Goal: Obtain resource: Download file/media

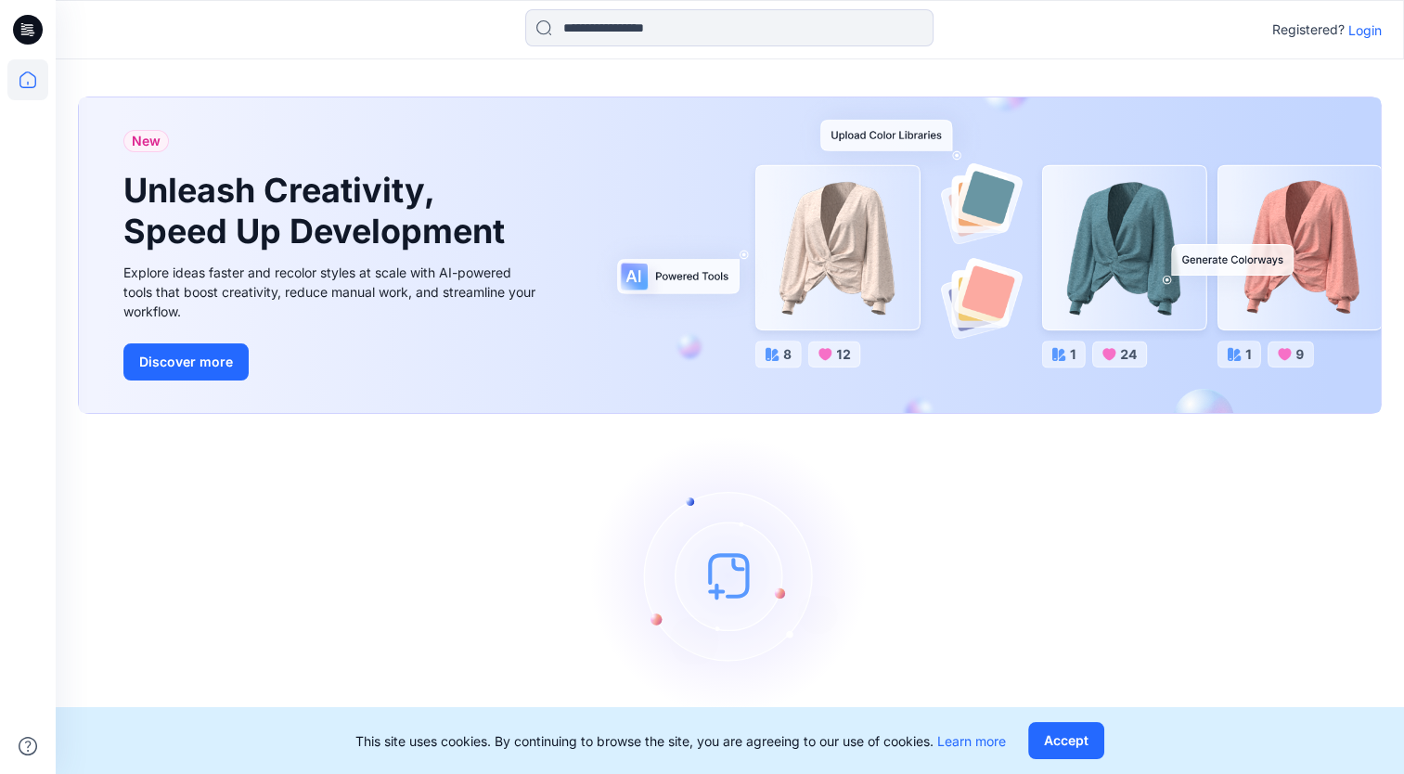
click at [1364, 28] on p "Login" at bounding box center [1365, 29] width 33 height 19
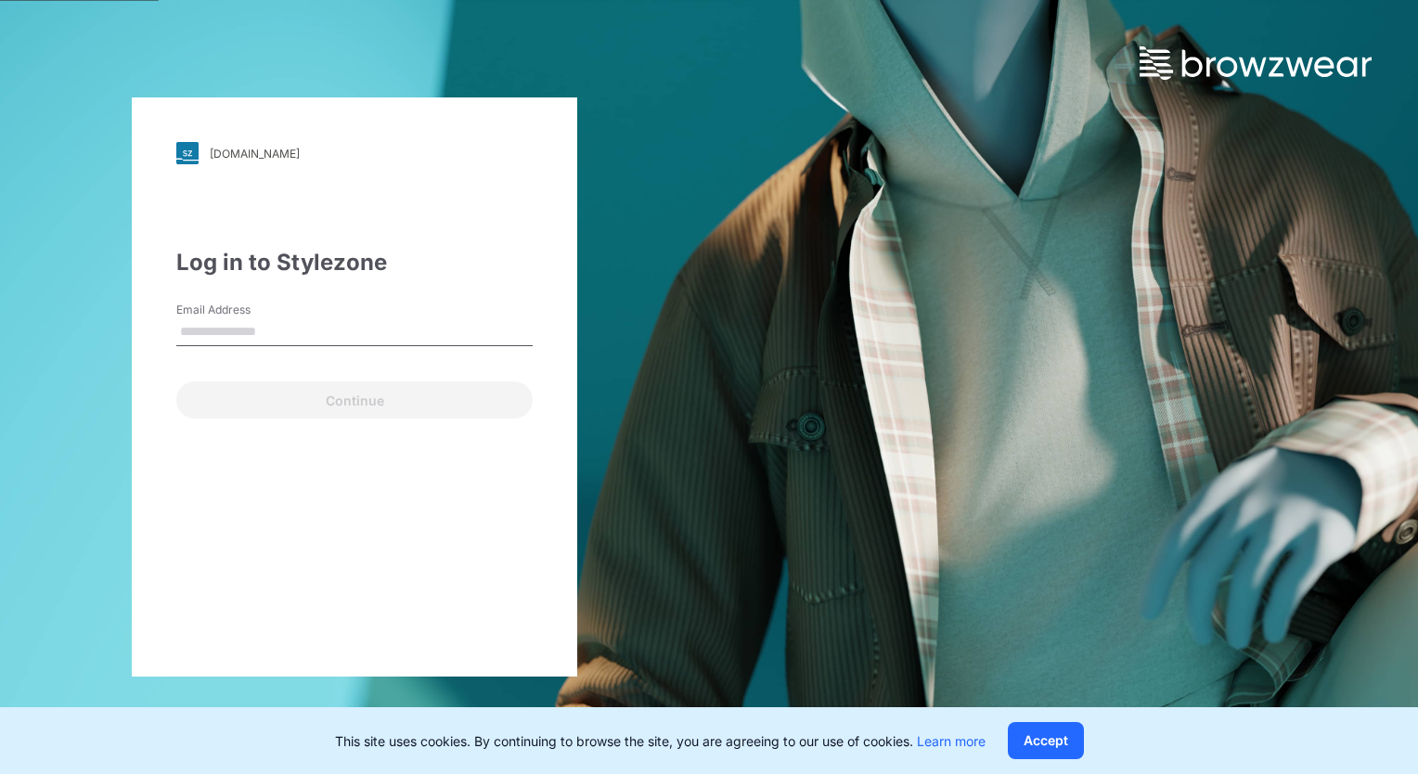
click at [187, 336] on input "Email Address" at bounding box center [354, 332] width 356 height 28
type input "**********"
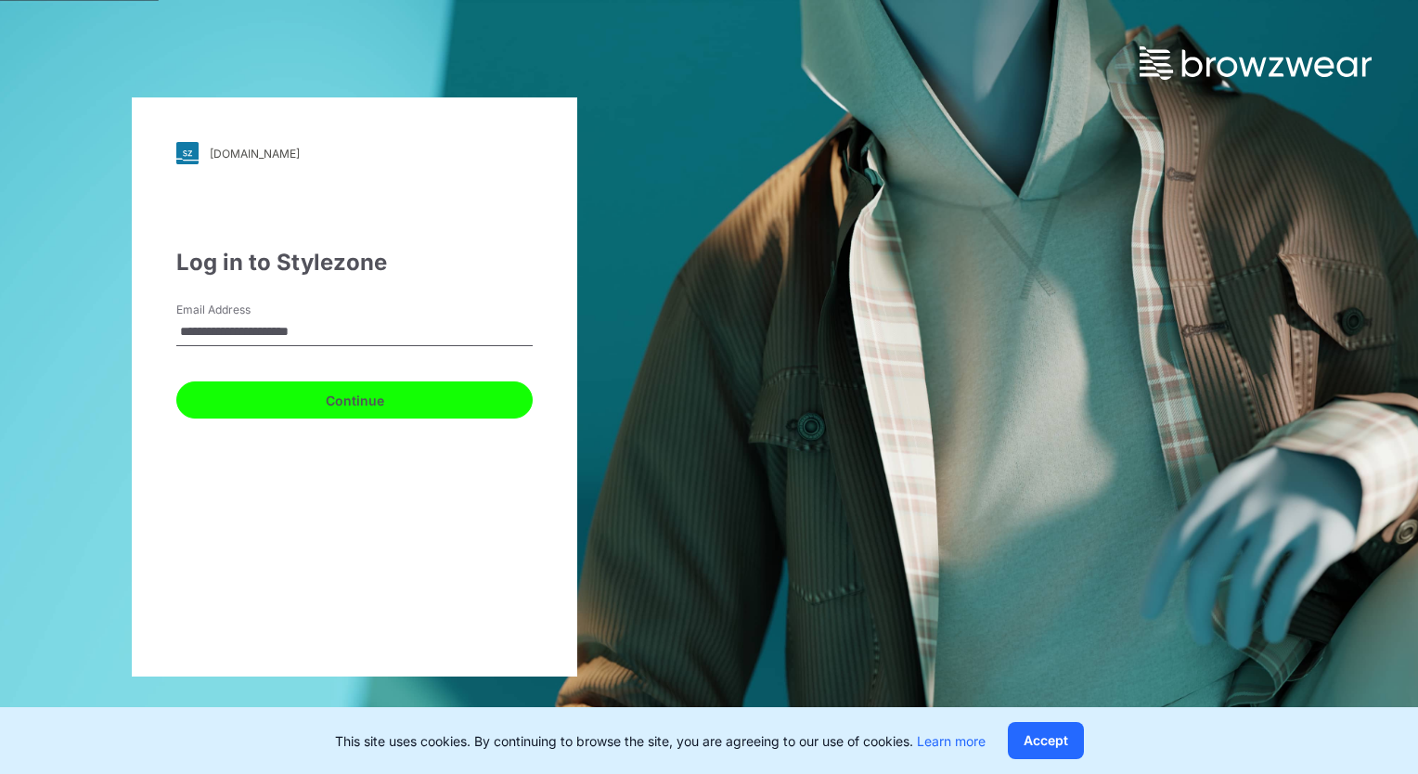
click at [309, 401] on button "Continue" at bounding box center [354, 399] width 356 height 37
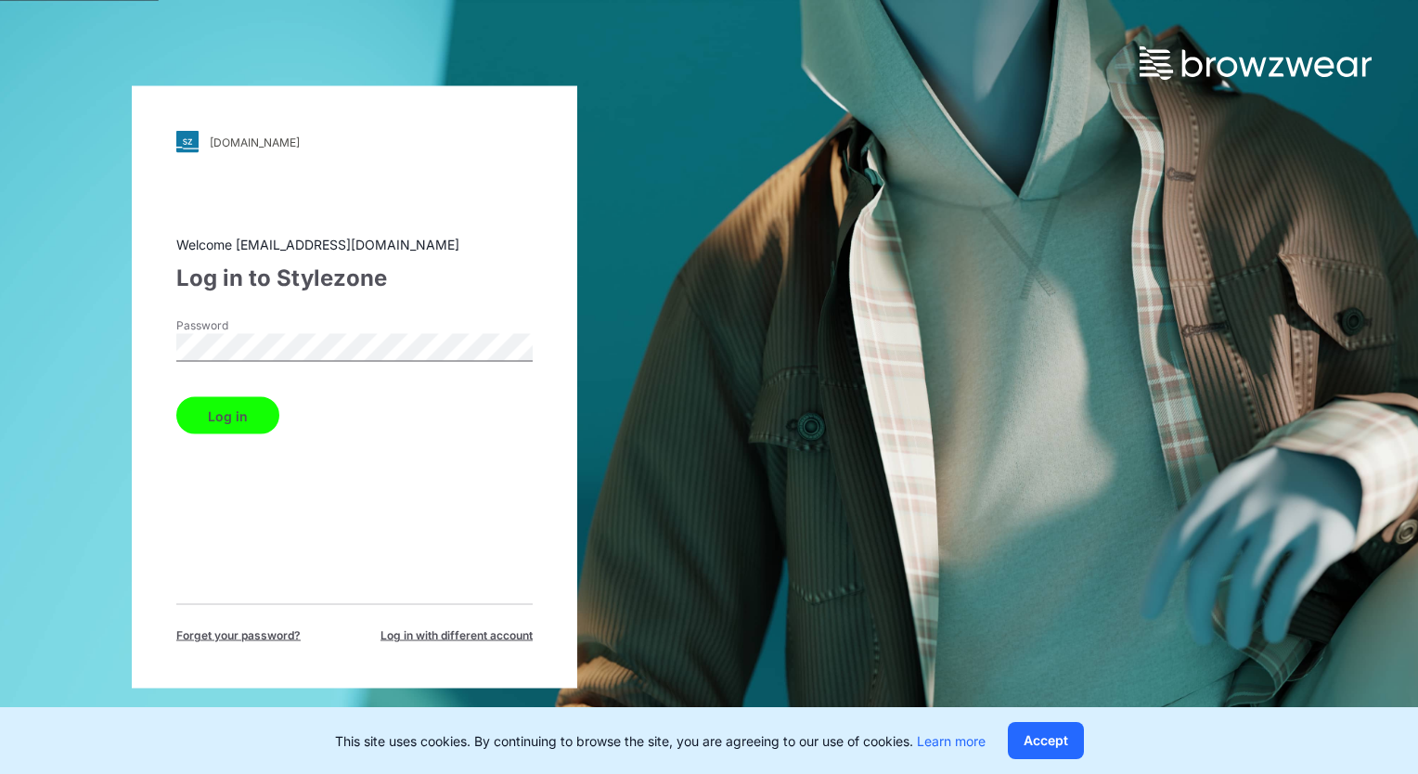
click at [231, 421] on button "Log in" at bounding box center [227, 415] width 103 height 37
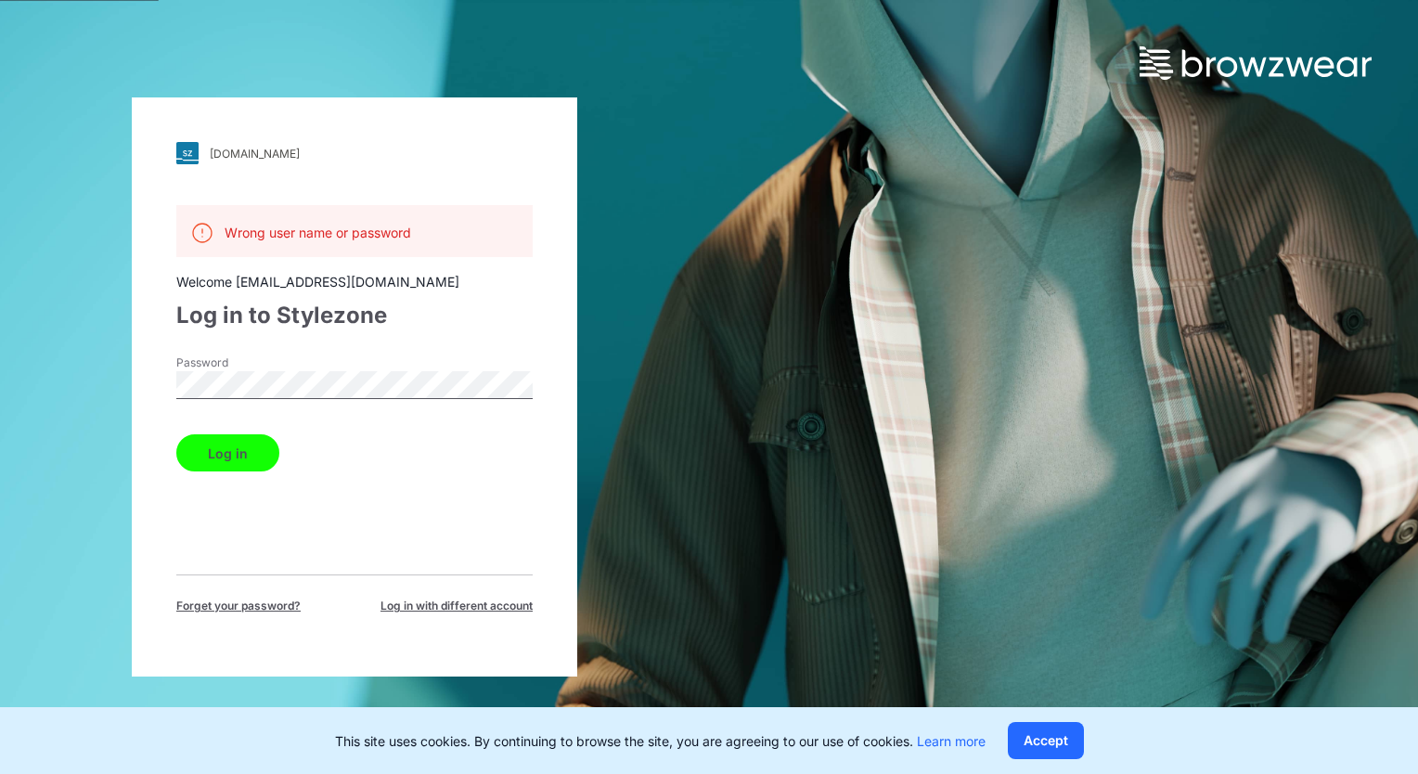
click at [255, 447] on button "Log in" at bounding box center [227, 452] width 103 height 37
click at [243, 442] on button "Log in" at bounding box center [227, 452] width 103 height 37
click at [226, 447] on button "Log in" at bounding box center [227, 452] width 103 height 37
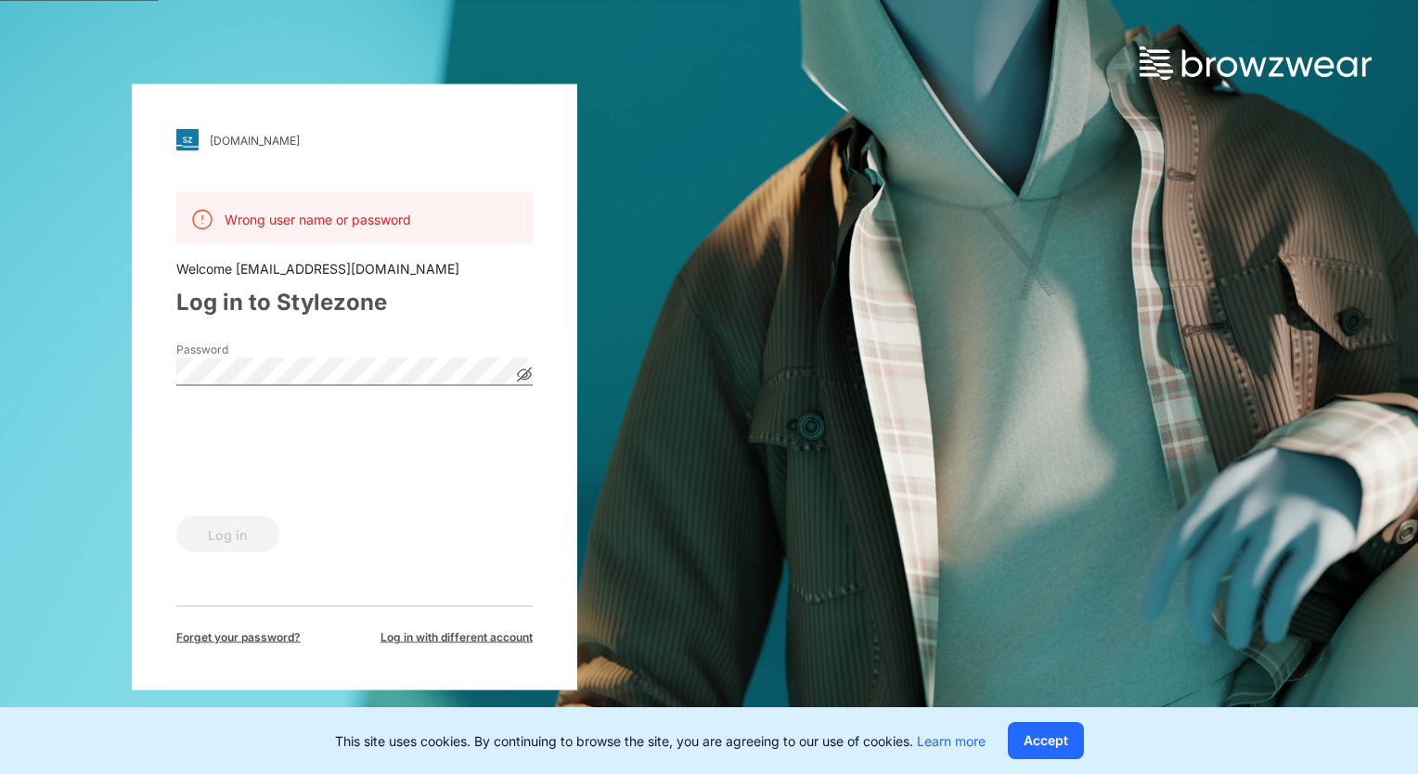
click at [527, 377] on g at bounding box center [525, 375] width 14 height 14
click at [223, 525] on button "Log in" at bounding box center [227, 534] width 103 height 37
click at [226, 536] on button "Log in" at bounding box center [227, 534] width 103 height 37
click at [237, 526] on button "Log in" at bounding box center [227, 534] width 103 height 37
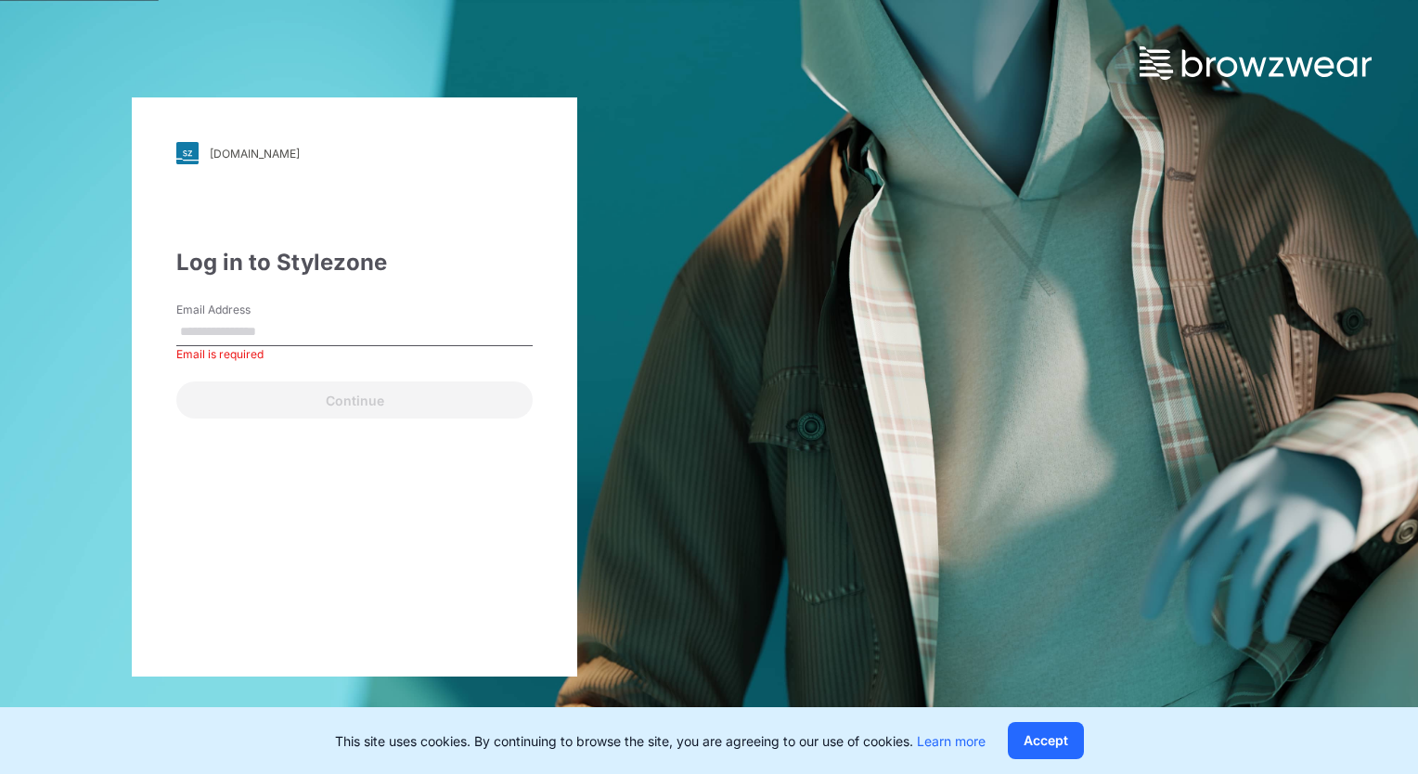
click at [310, 346] on div "Email Address Email is required" at bounding box center [354, 330] width 356 height 56
click at [311, 344] on input "Email Address" at bounding box center [354, 332] width 356 height 28
type input "**********"
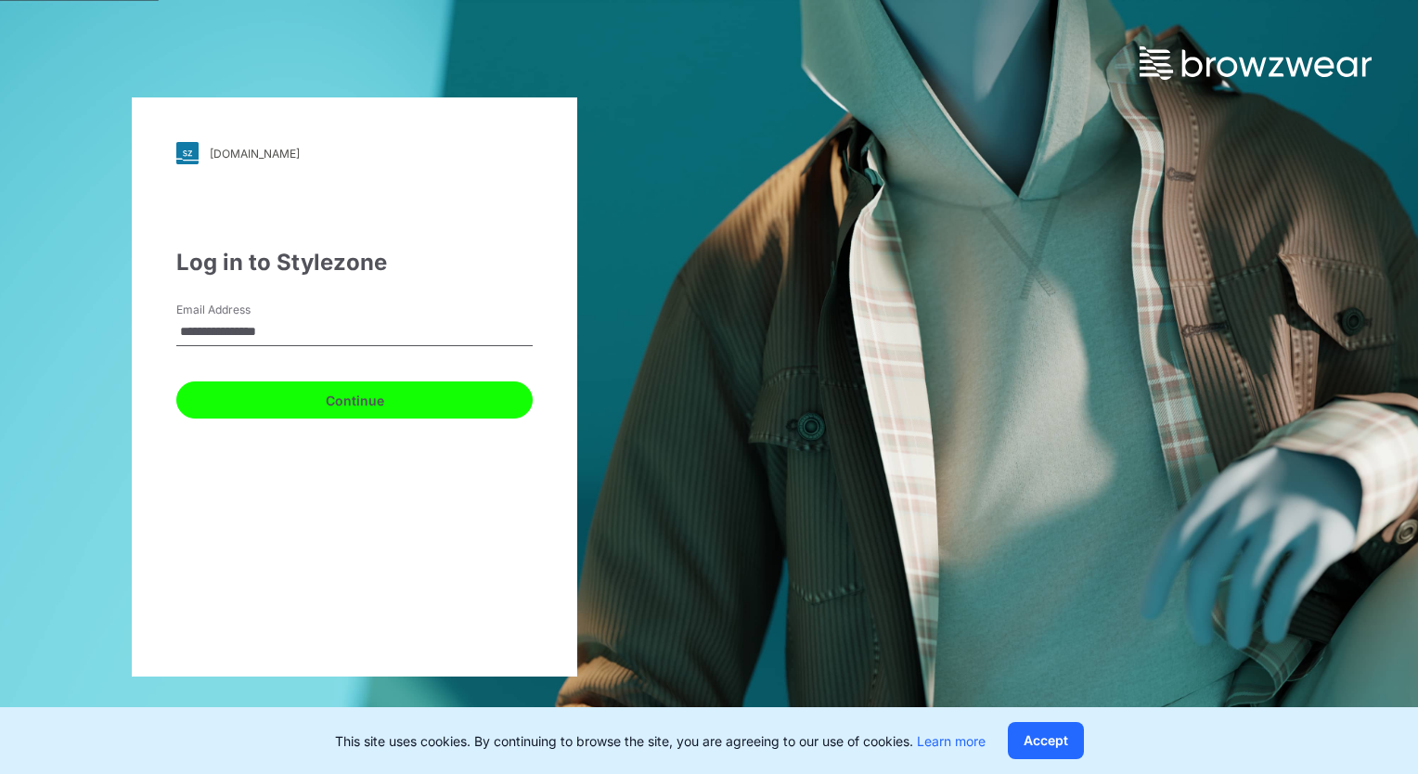
click at [361, 406] on button "Continue" at bounding box center [354, 399] width 356 height 37
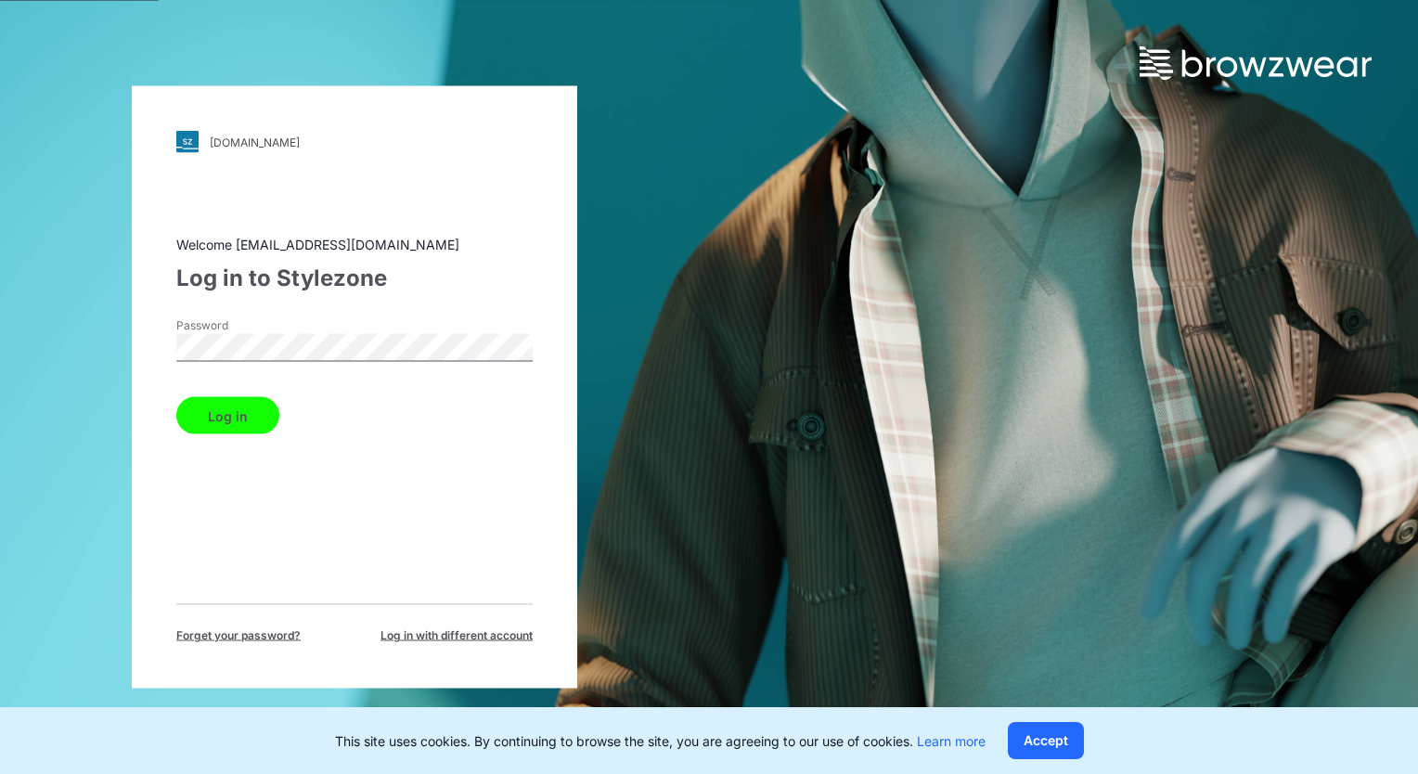
click at [356, 320] on div "Password" at bounding box center [354, 345] width 356 height 56
click at [277, 415] on div "Log in" at bounding box center [354, 412] width 356 height 45
click at [256, 420] on button "Log in" at bounding box center [227, 415] width 103 height 37
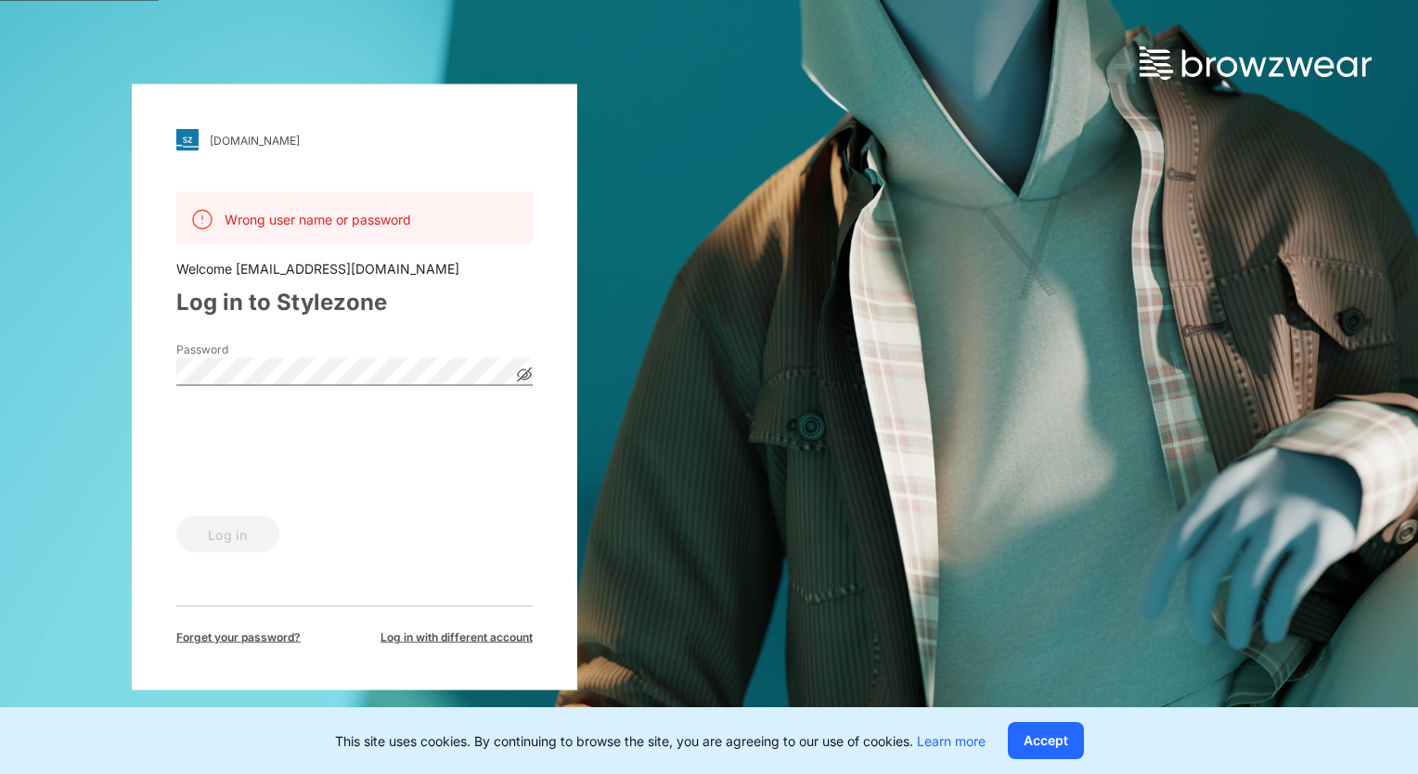
click at [521, 377] on icon at bounding box center [524, 375] width 15 height 15
drag, startPoint x: 559, startPoint y: 446, endPoint x: 518, endPoint y: 455, distance: 41.9
click at [559, 446] on div "pvh.stylezone.com Loading... Wrong user name or password Welcome 3d@topform.gro…" at bounding box center [355, 387] width 446 height 606
click at [234, 545] on button "Log in" at bounding box center [227, 534] width 103 height 37
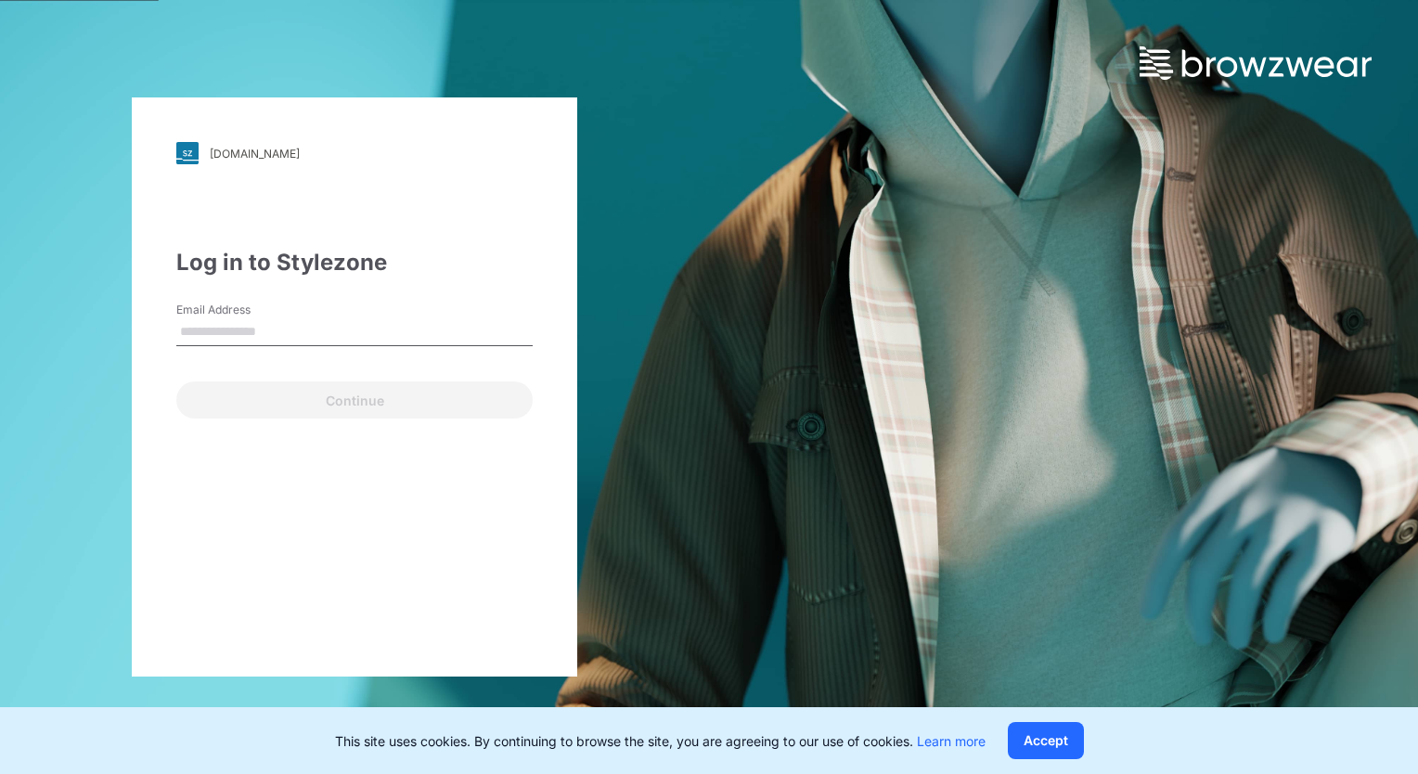
click at [354, 328] on input "Email Address" at bounding box center [354, 332] width 356 height 28
type input "**********"
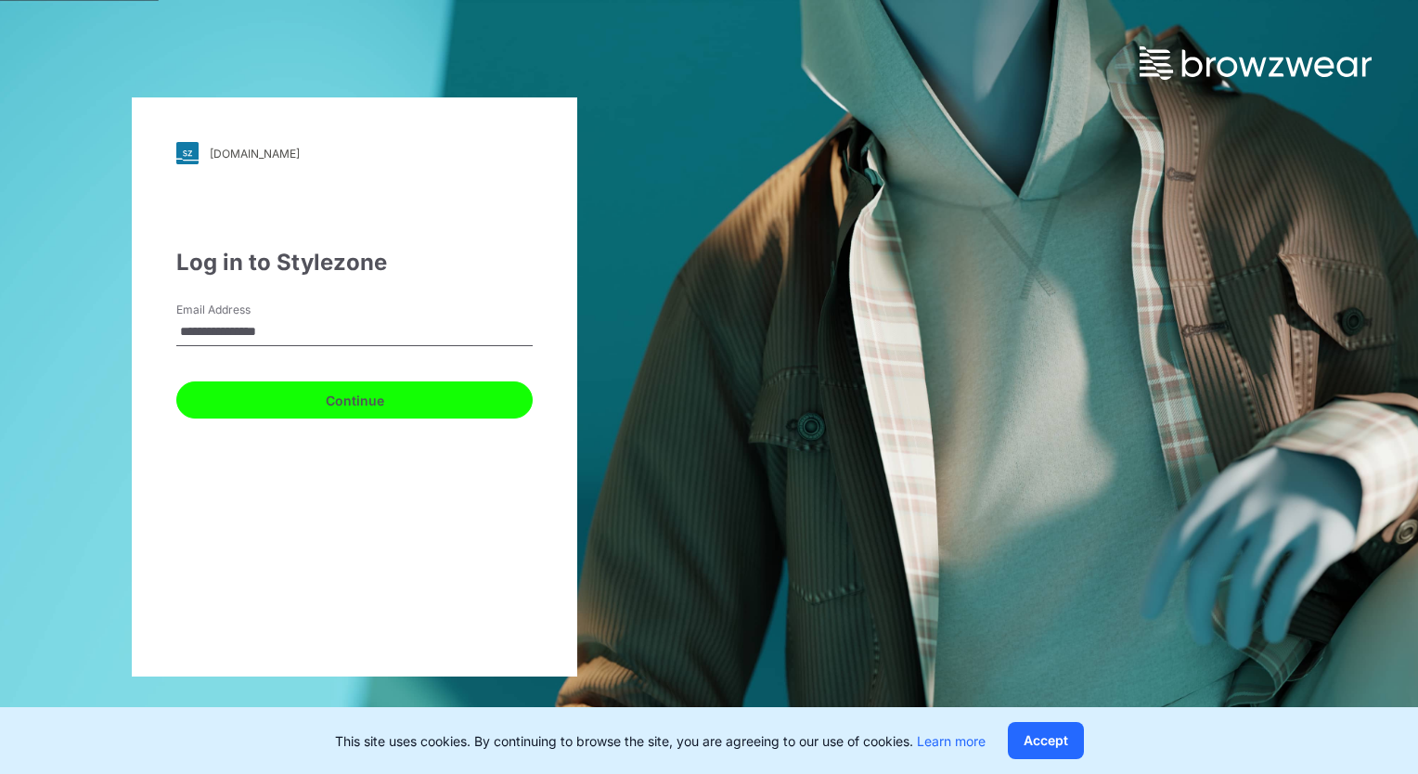
click at [328, 396] on button "Continue" at bounding box center [354, 399] width 356 height 37
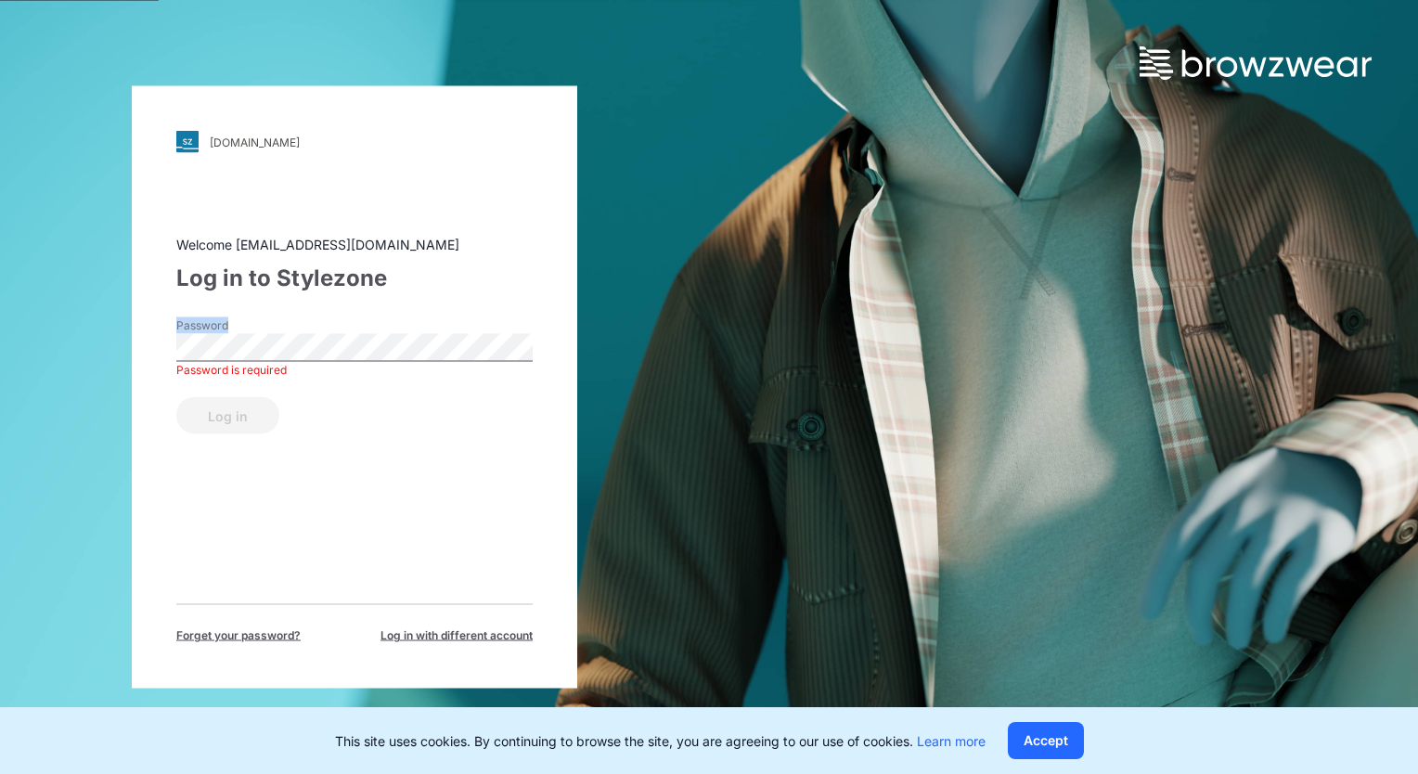
click at [282, 335] on div "Password Password is required" at bounding box center [354, 345] width 356 height 56
click at [463, 291] on div "Log in to Stylezone" at bounding box center [354, 278] width 356 height 33
click at [268, 434] on div "Welcome 3d@topform.group Log in to Stylezone Password Log in Forget your passwo…" at bounding box center [354, 439] width 356 height 409
click at [258, 424] on button "Log in" at bounding box center [227, 415] width 103 height 37
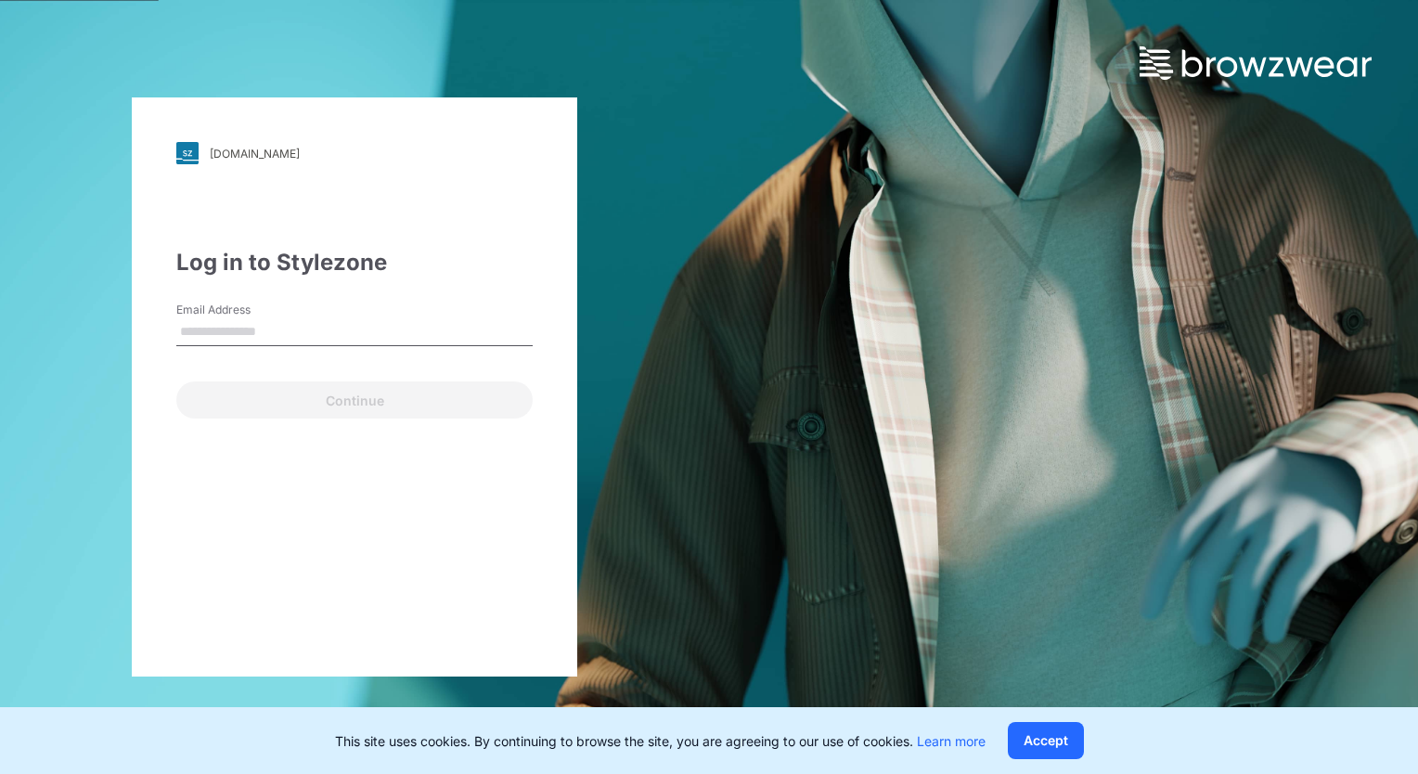
click at [454, 325] on input "Email Address" at bounding box center [354, 332] width 356 height 28
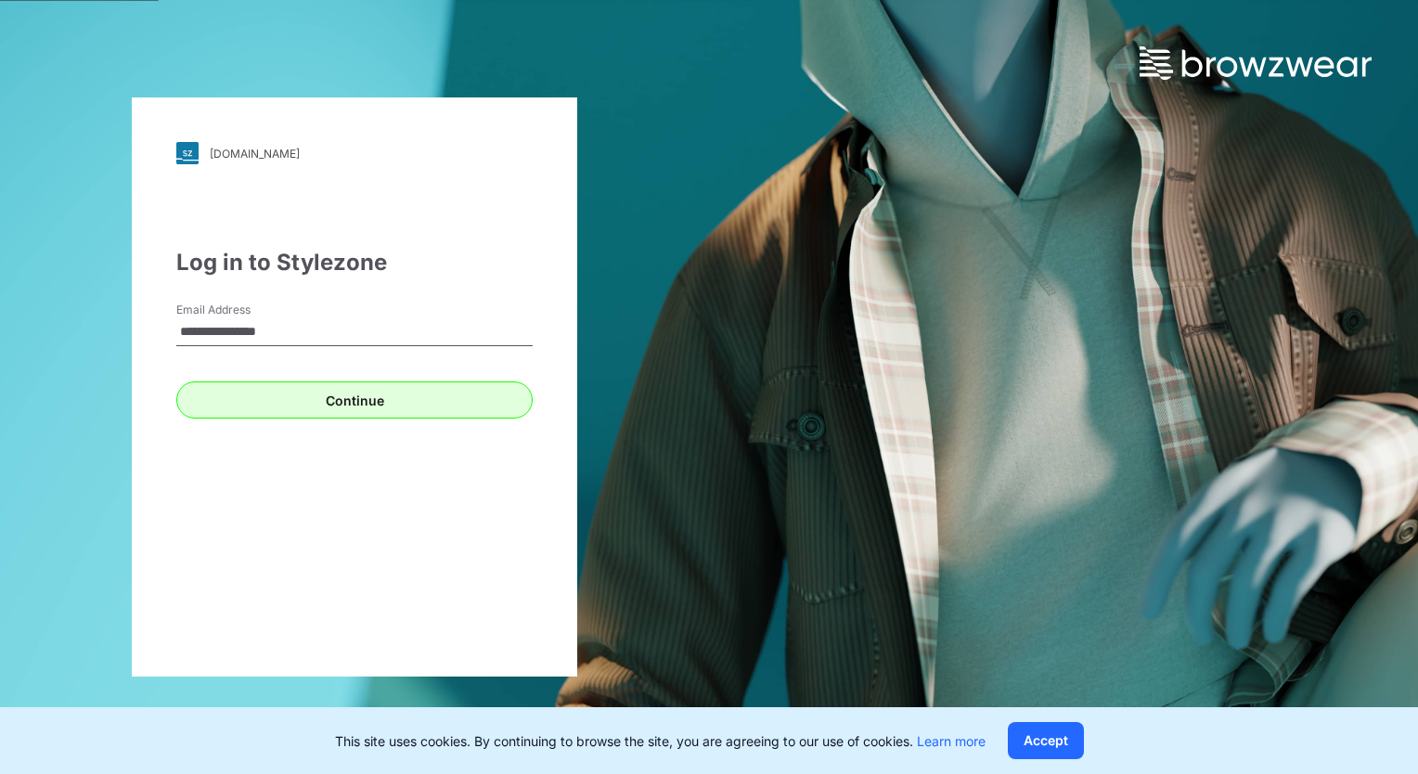
type input "**********"
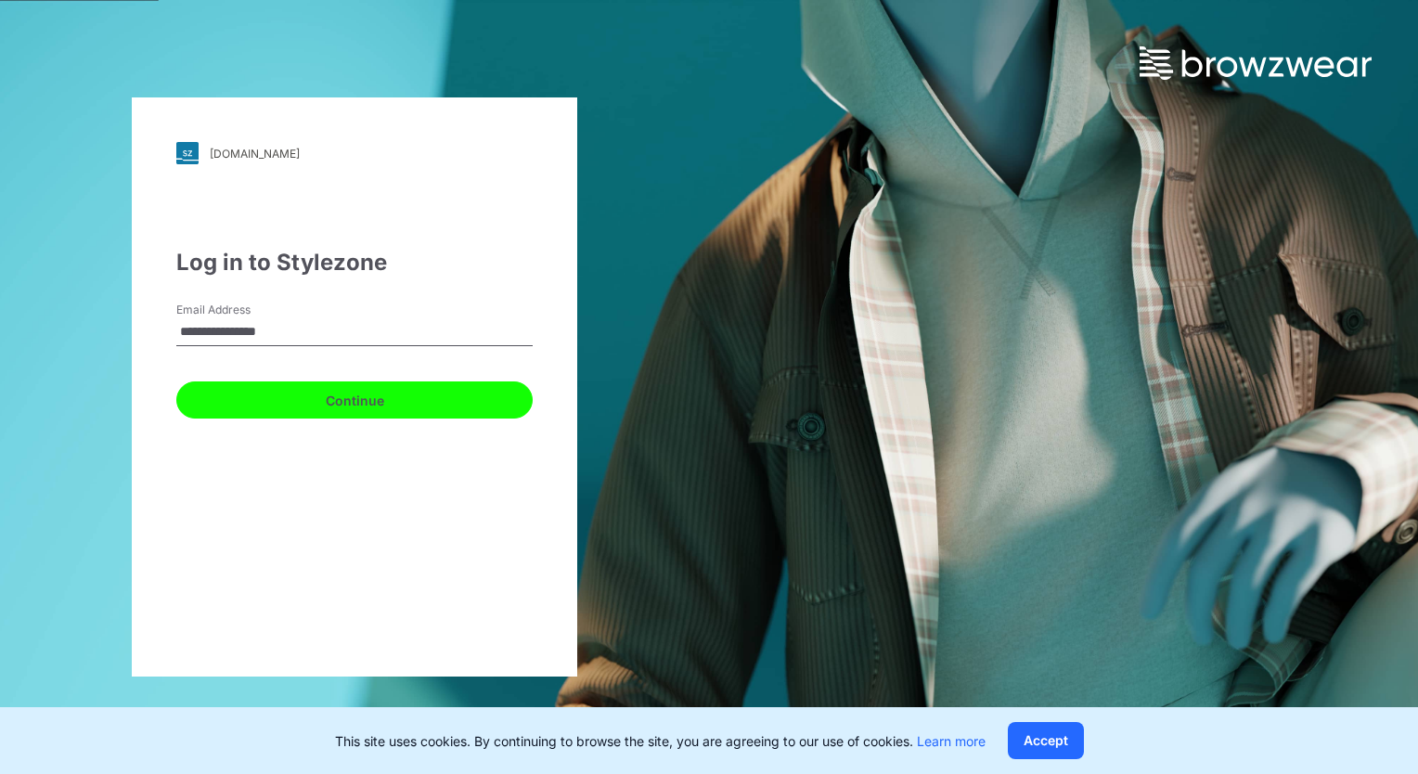
click at [311, 406] on button "Continue" at bounding box center [354, 399] width 356 height 37
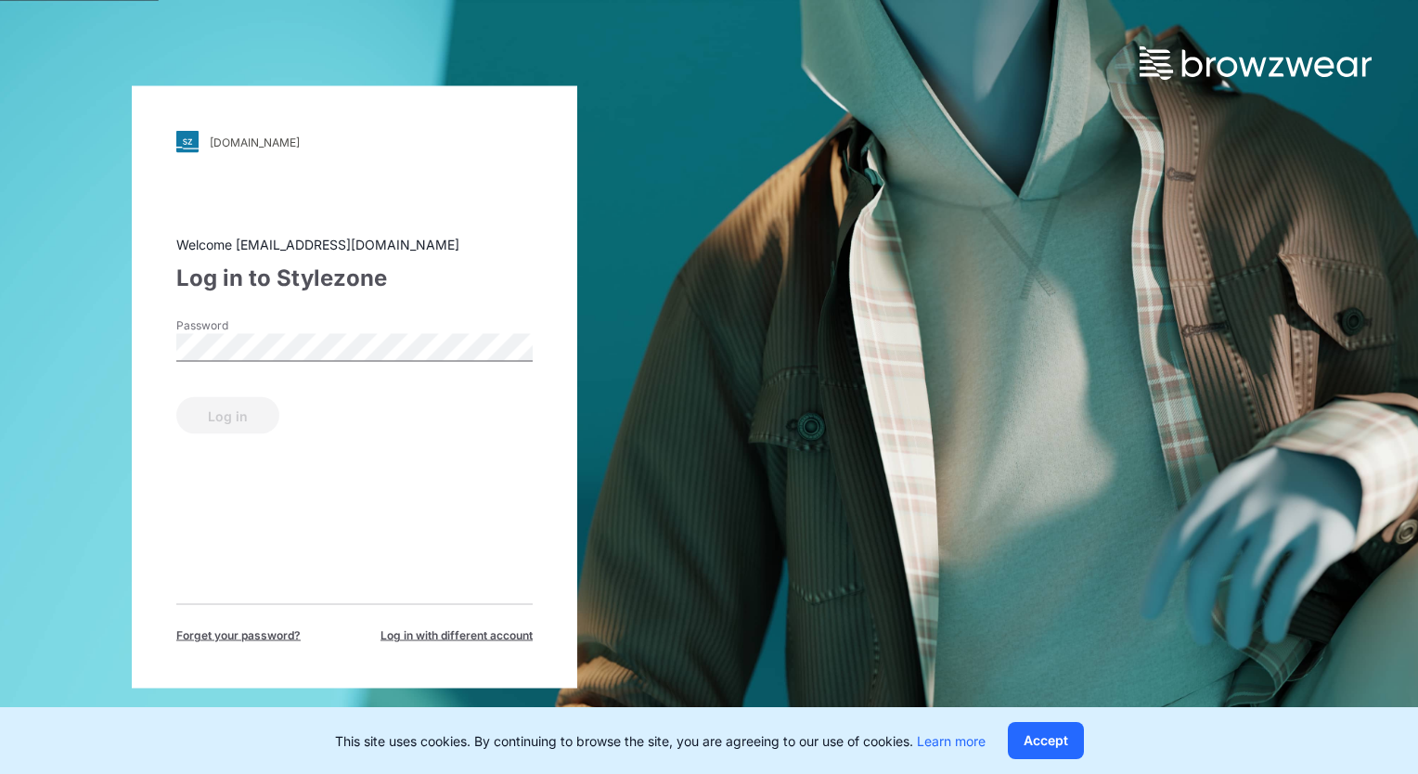
click at [338, 327] on div "Password" at bounding box center [354, 345] width 356 height 56
click at [176, 397] on button "Log in" at bounding box center [227, 415] width 103 height 37
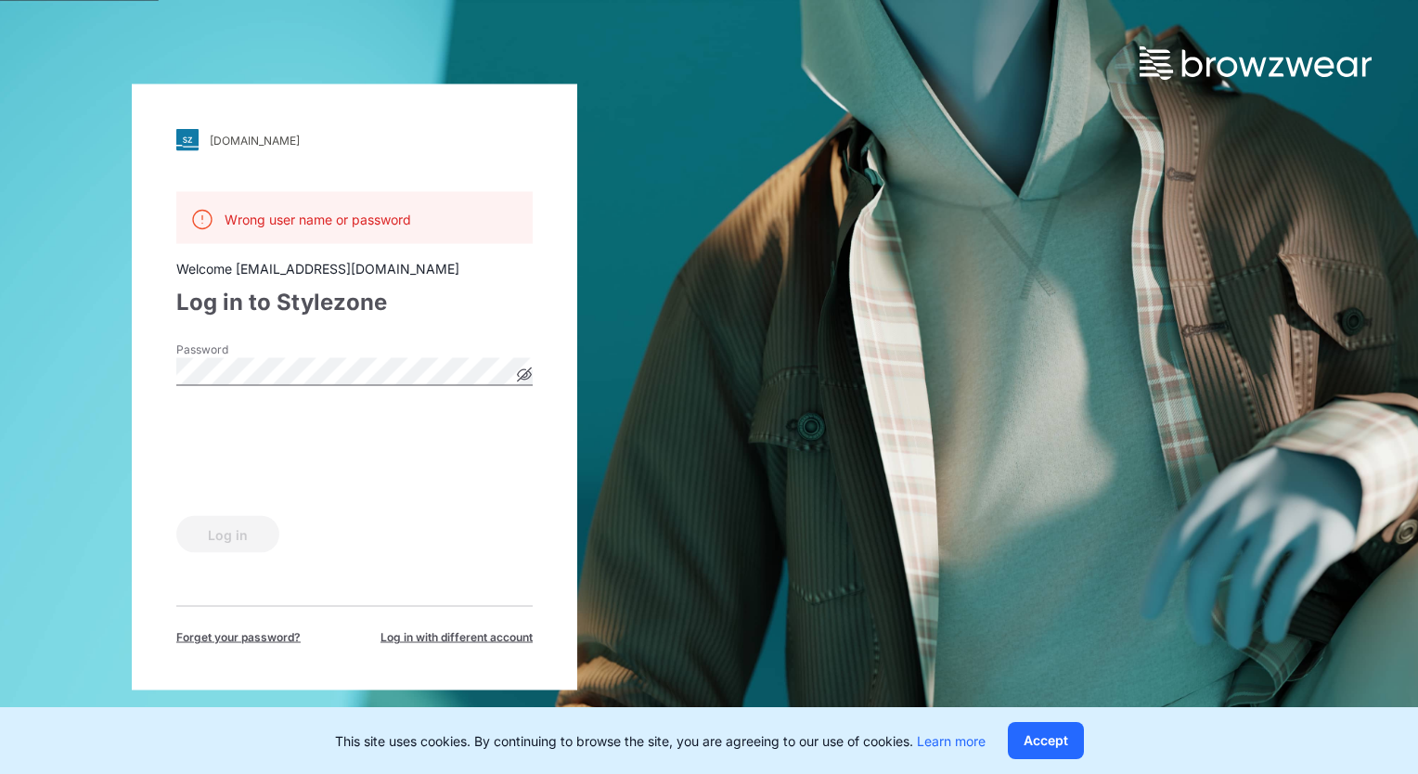
click at [525, 381] on icon at bounding box center [524, 375] width 15 height 15
click at [249, 549] on button "Log in" at bounding box center [227, 534] width 103 height 37
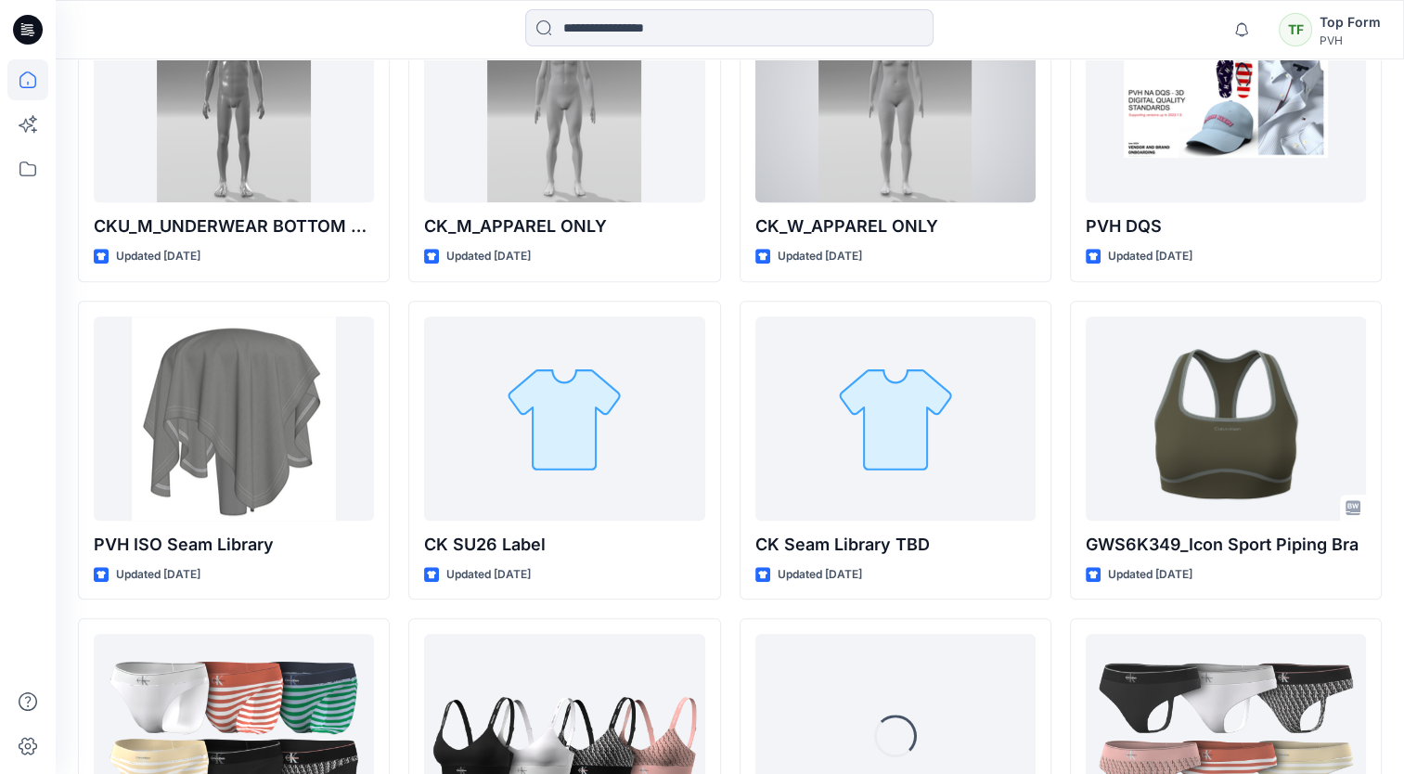
scroll to position [835, 0]
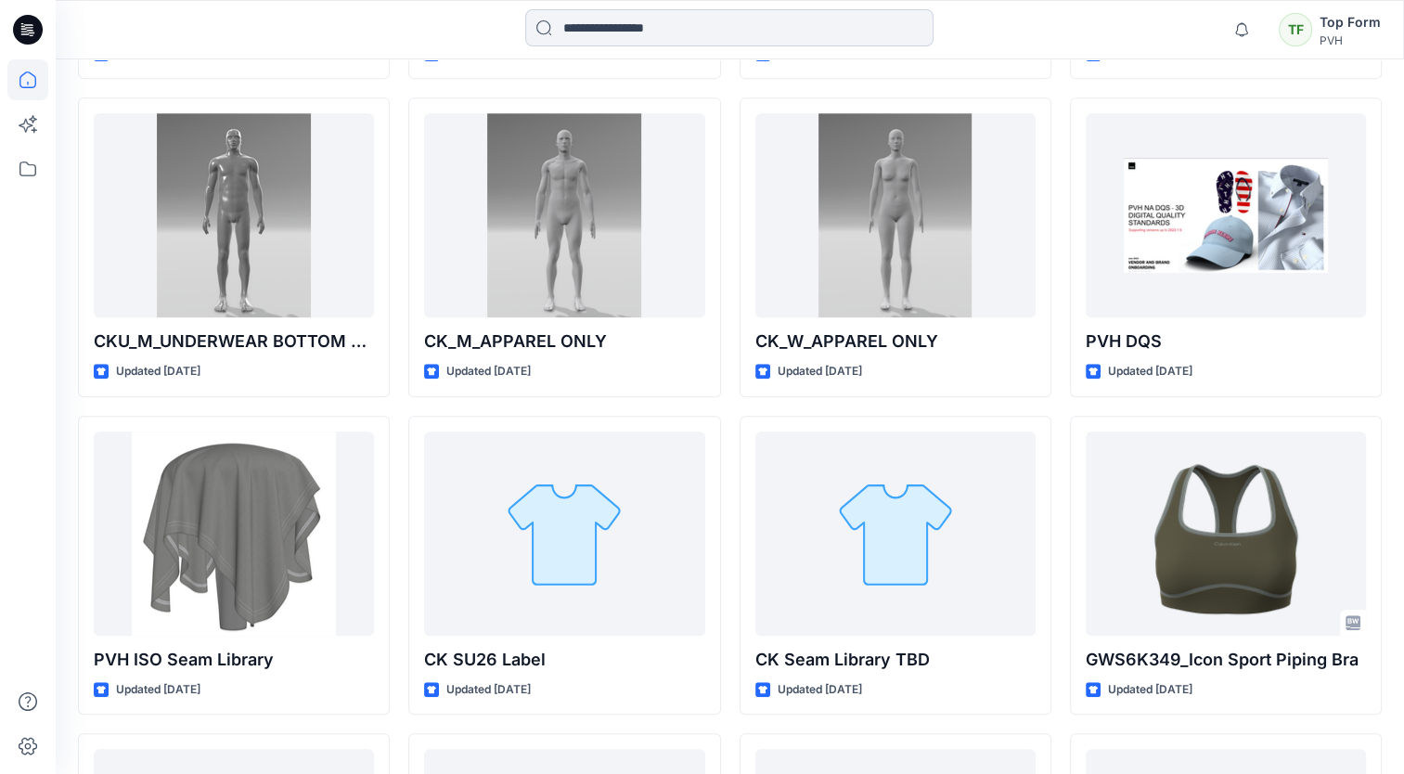
click at [757, 23] on input at bounding box center [729, 27] width 408 height 37
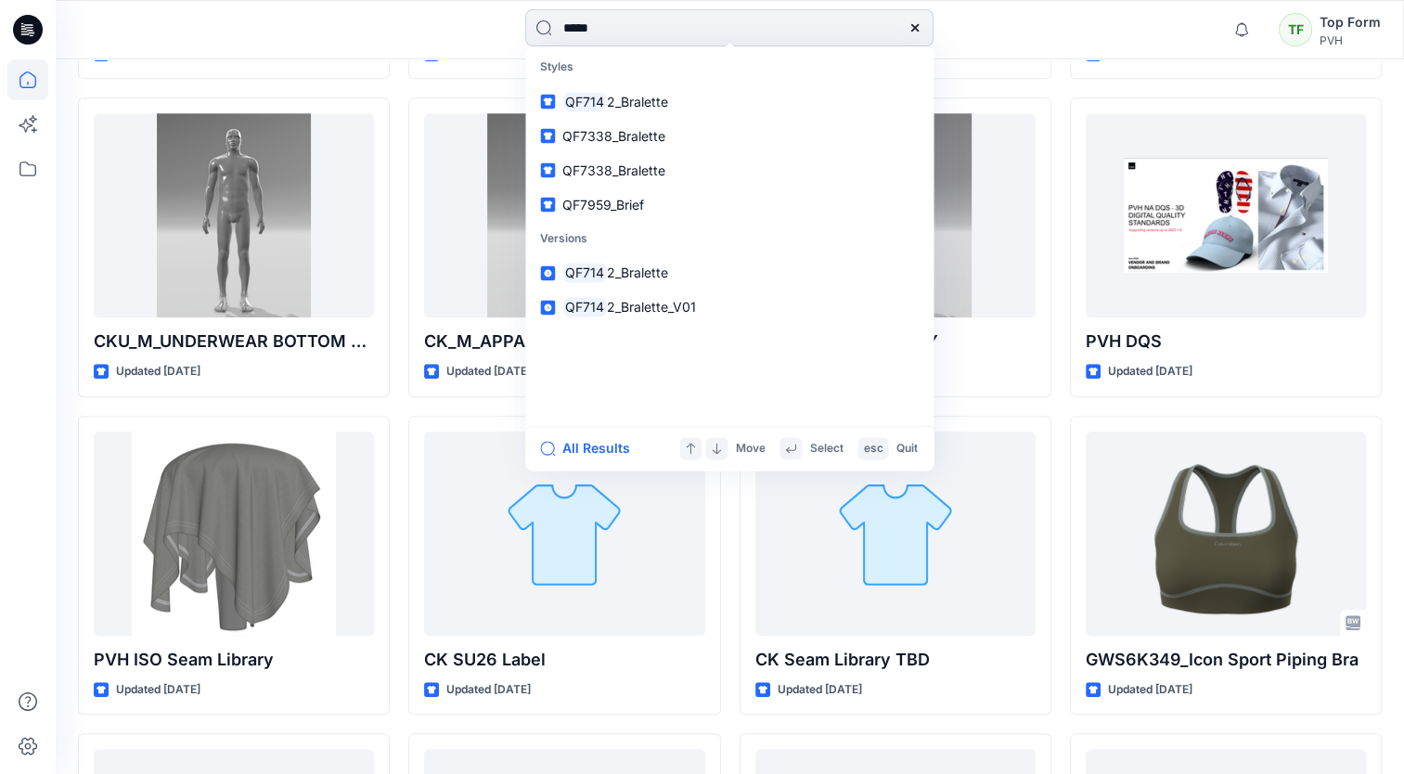
type input "******"
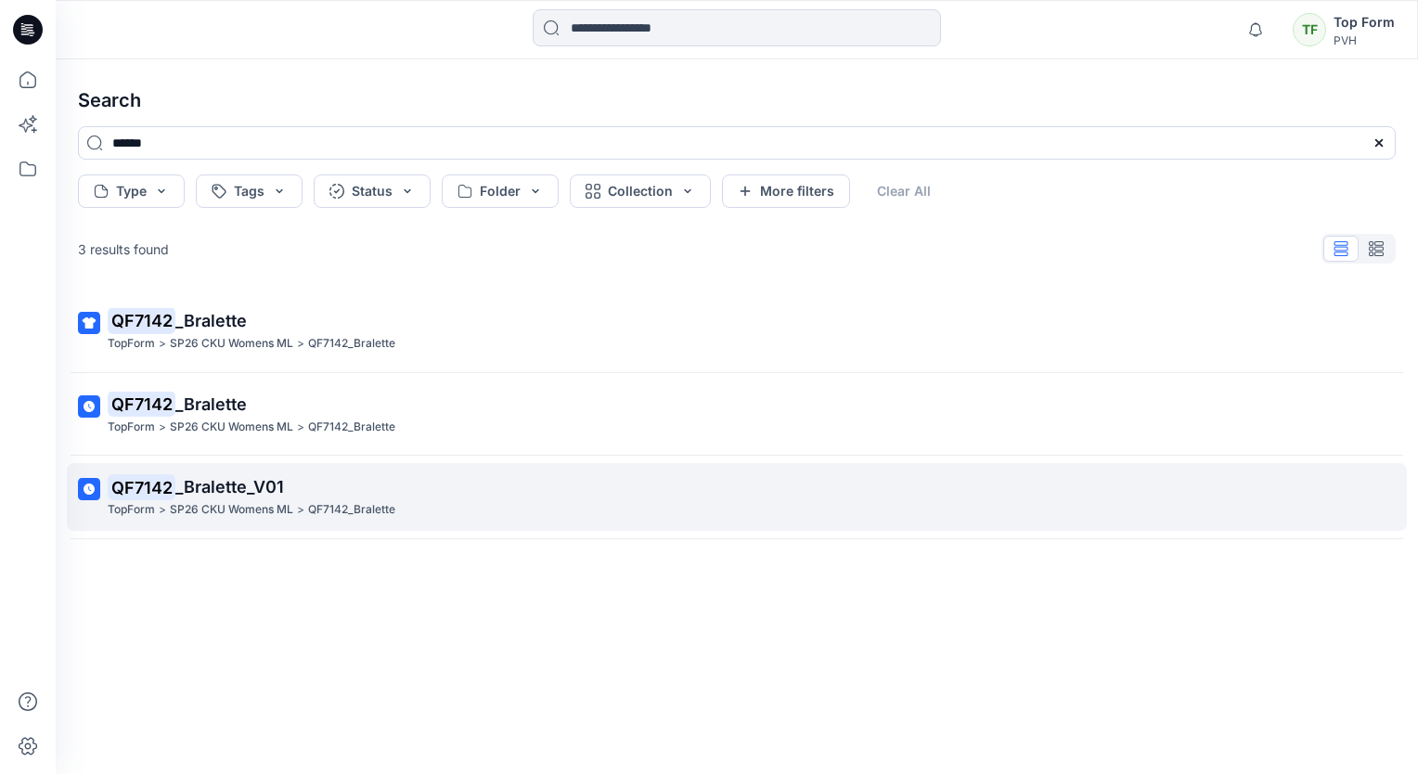
click at [419, 497] on p "QF7142 _Bralette_V01" at bounding box center [735, 487] width 1255 height 26
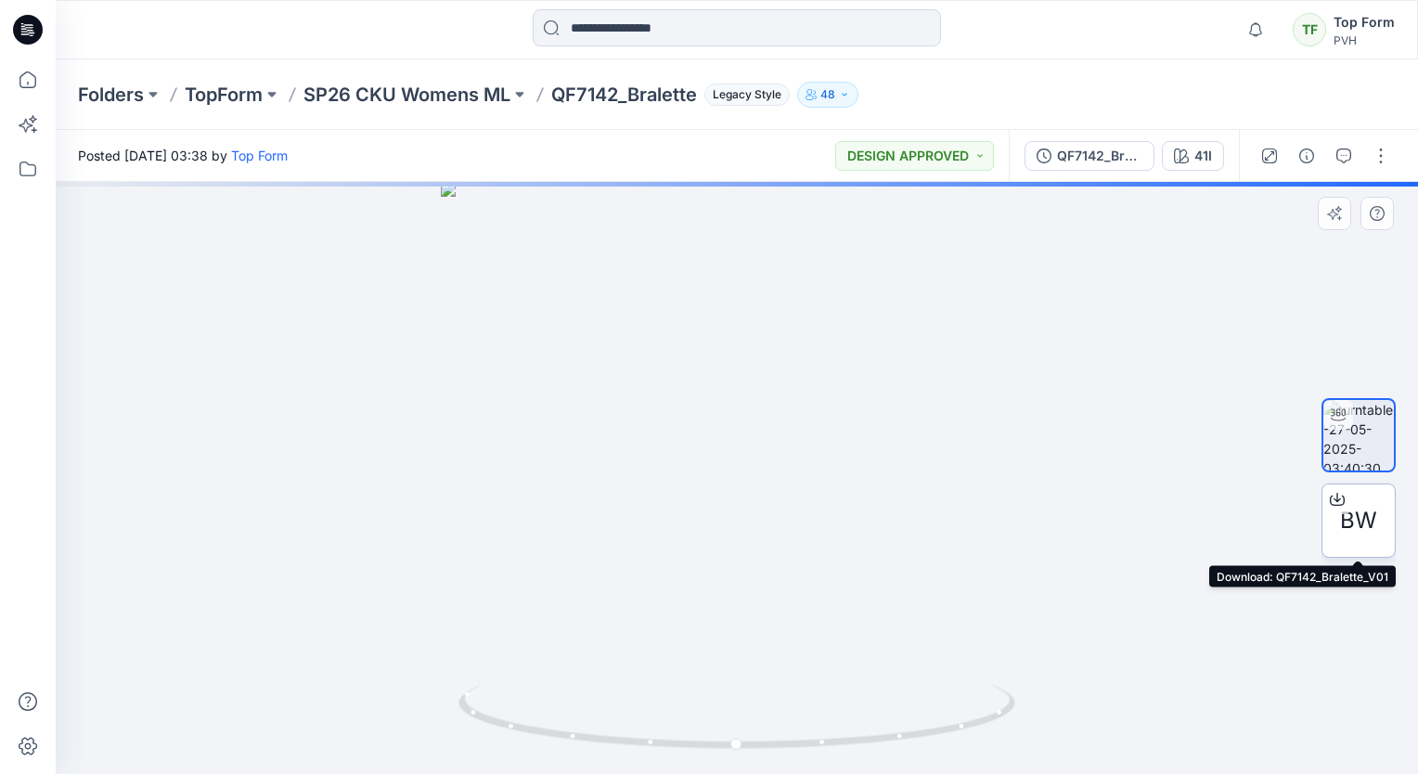
click at [1330, 503] on icon at bounding box center [1337, 501] width 15 height 10
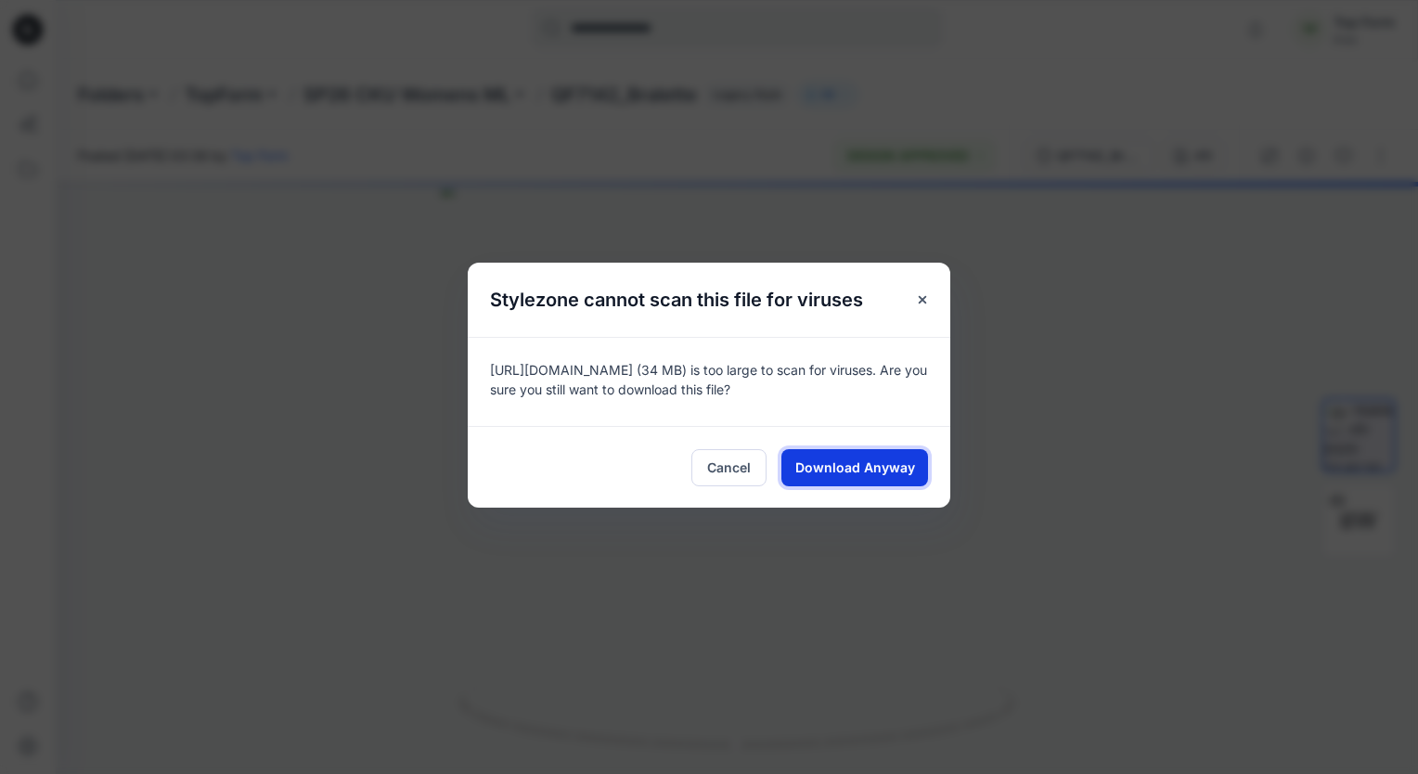
click at [816, 478] on button "Download Anyway" at bounding box center [855, 467] width 147 height 37
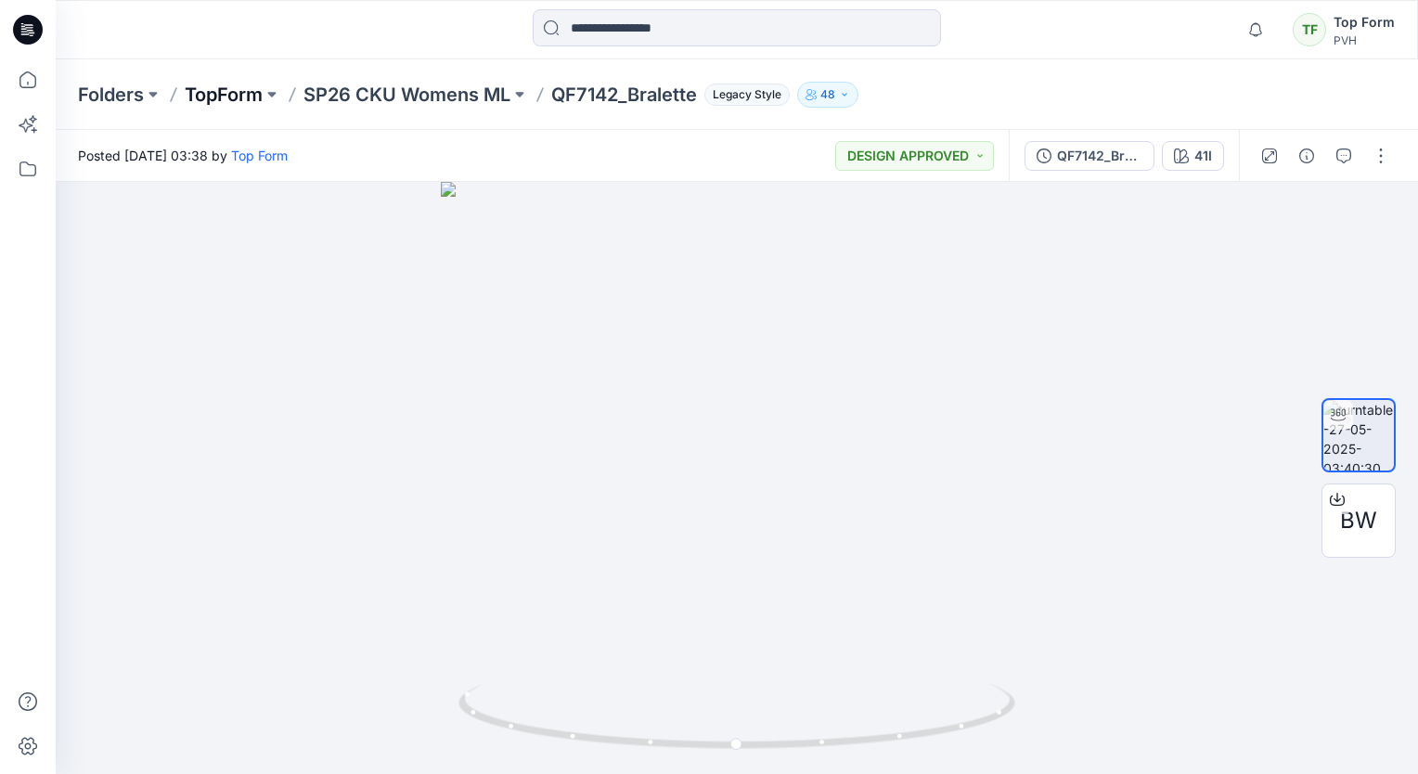
click at [231, 102] on p "TopForm" at bounding box center [224, 95] width 78 height 26
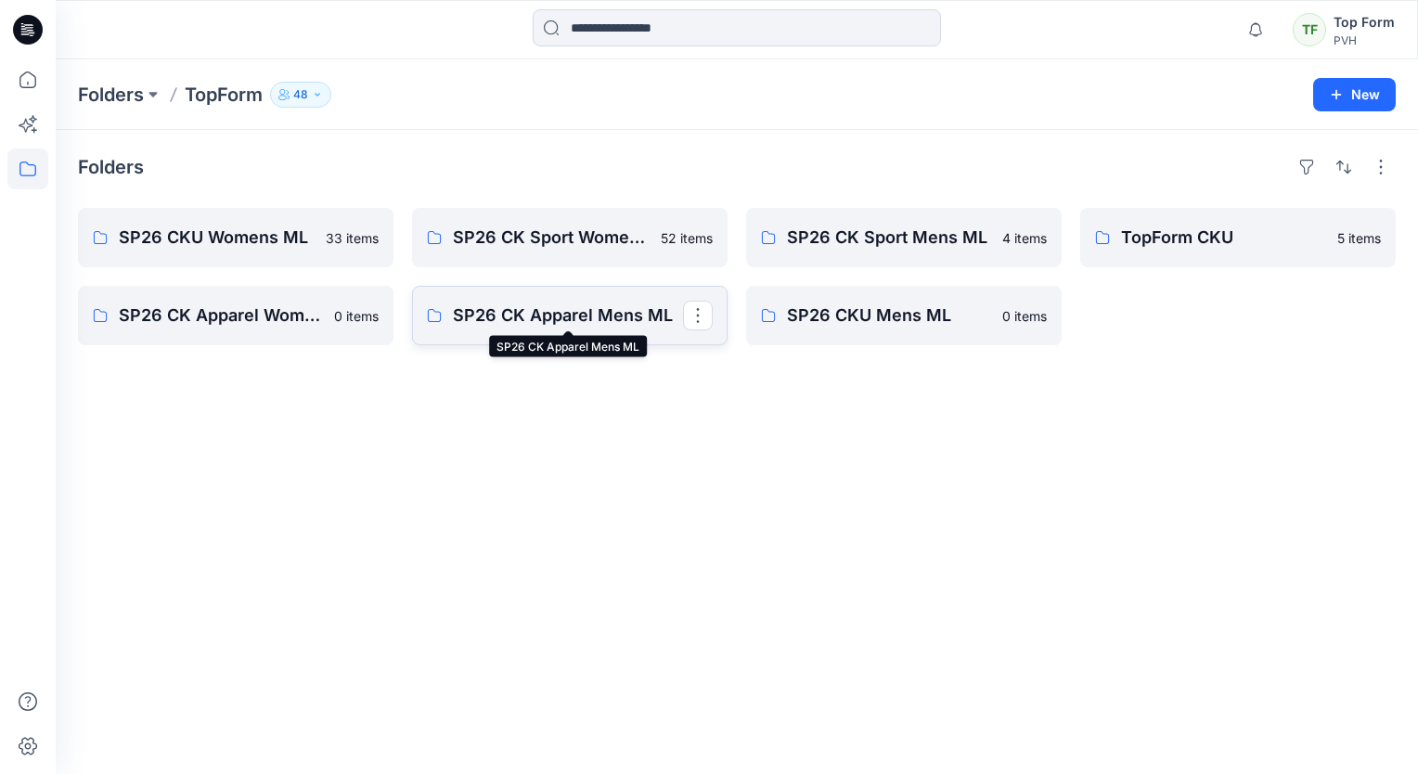
click at [598, 314] on p "SP26 CK Apparel Mens ML" at bounding box center [568, 316] width 230 height 26
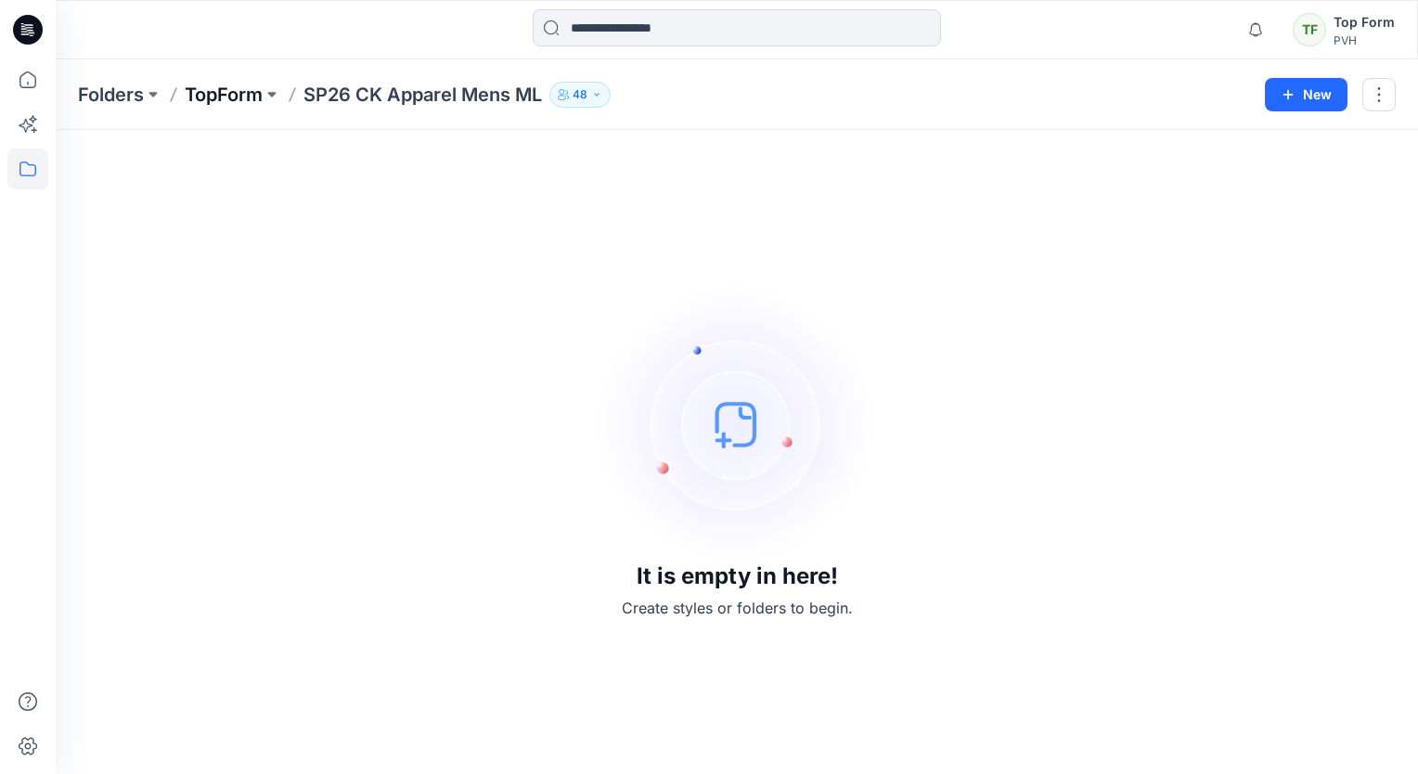
click at [255, 94] on p "TopForm" at bounding box center [224, 95] width 78 height 26
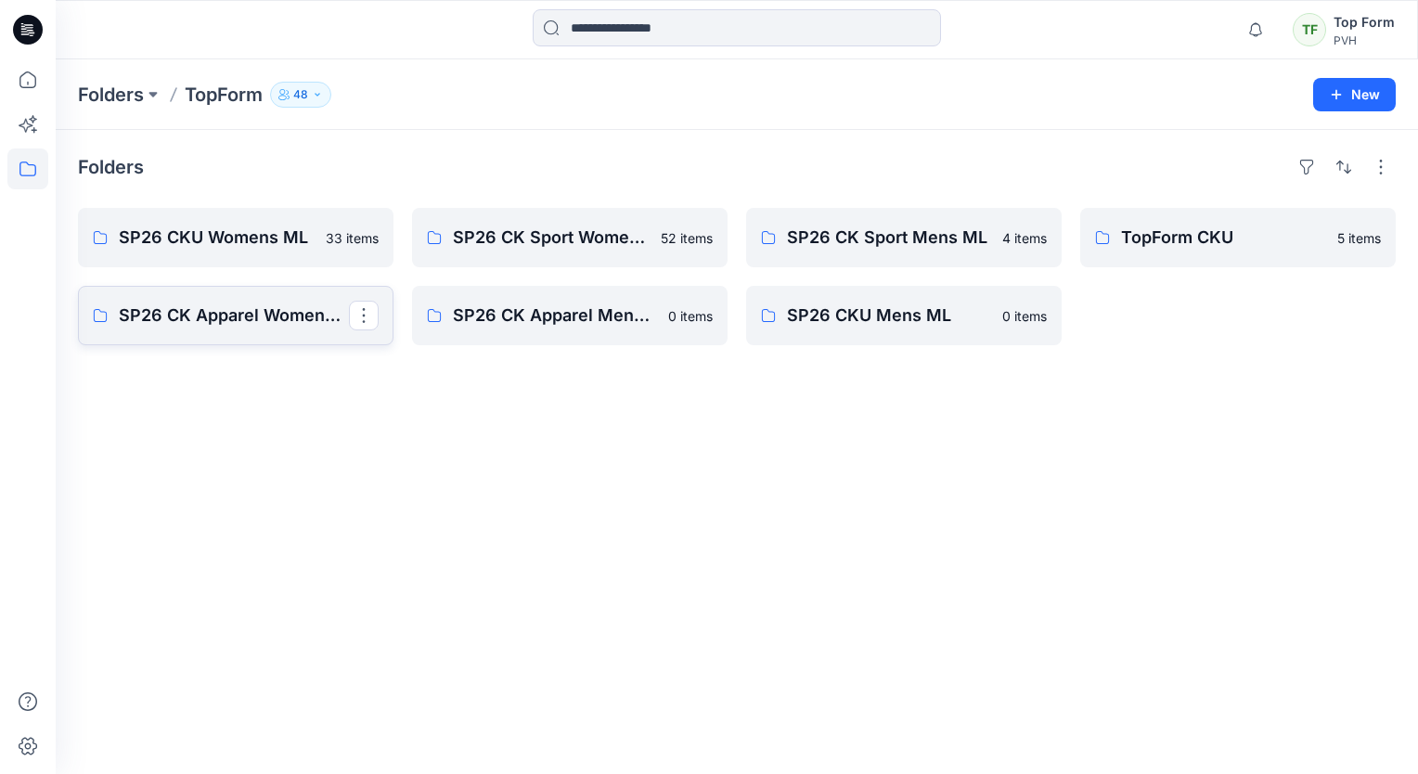
click at [182, 315] on p "SP26 CK Apparel Womens ML" at bounding box center [234, 316] width 230 height 26
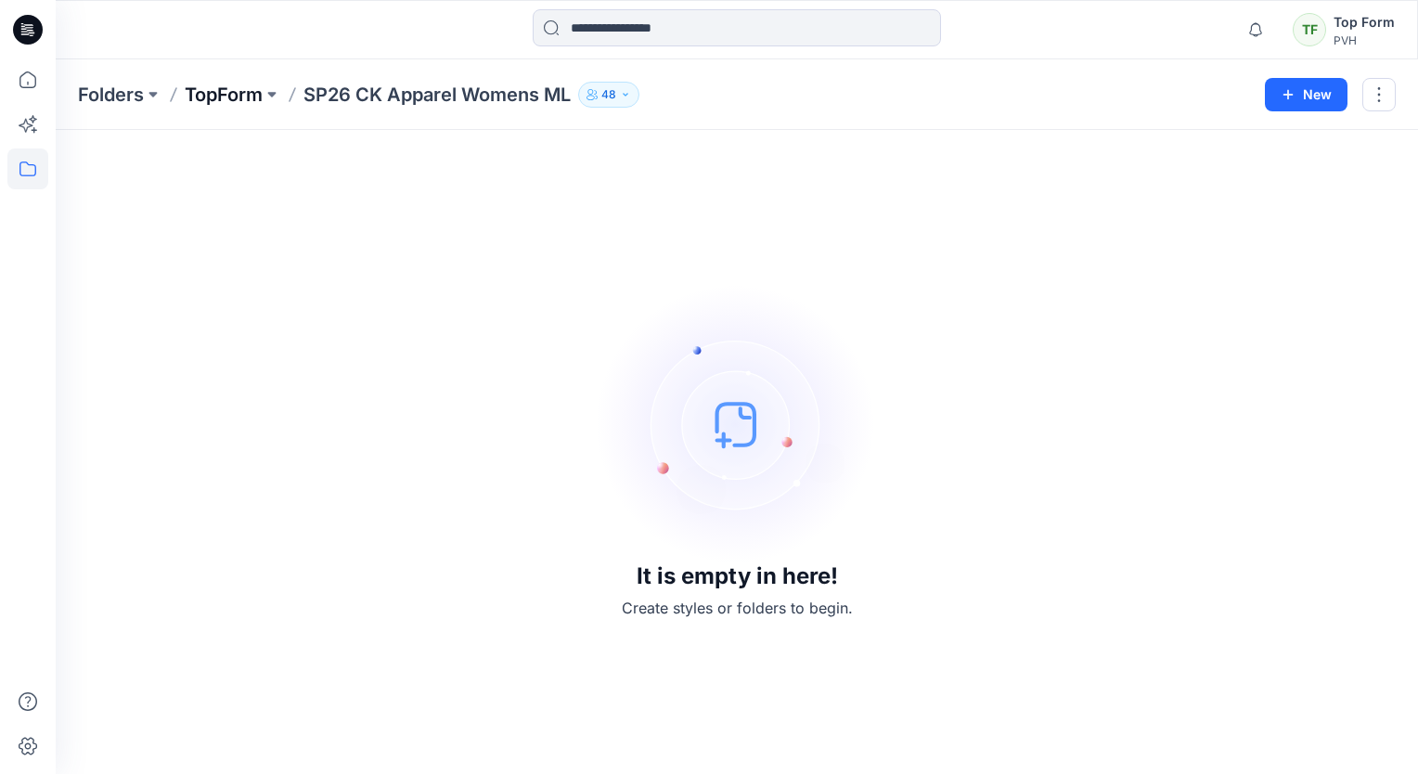
click at [255, 101] on p "TopForm" at bounding box center [224, 95] width 78 height 26
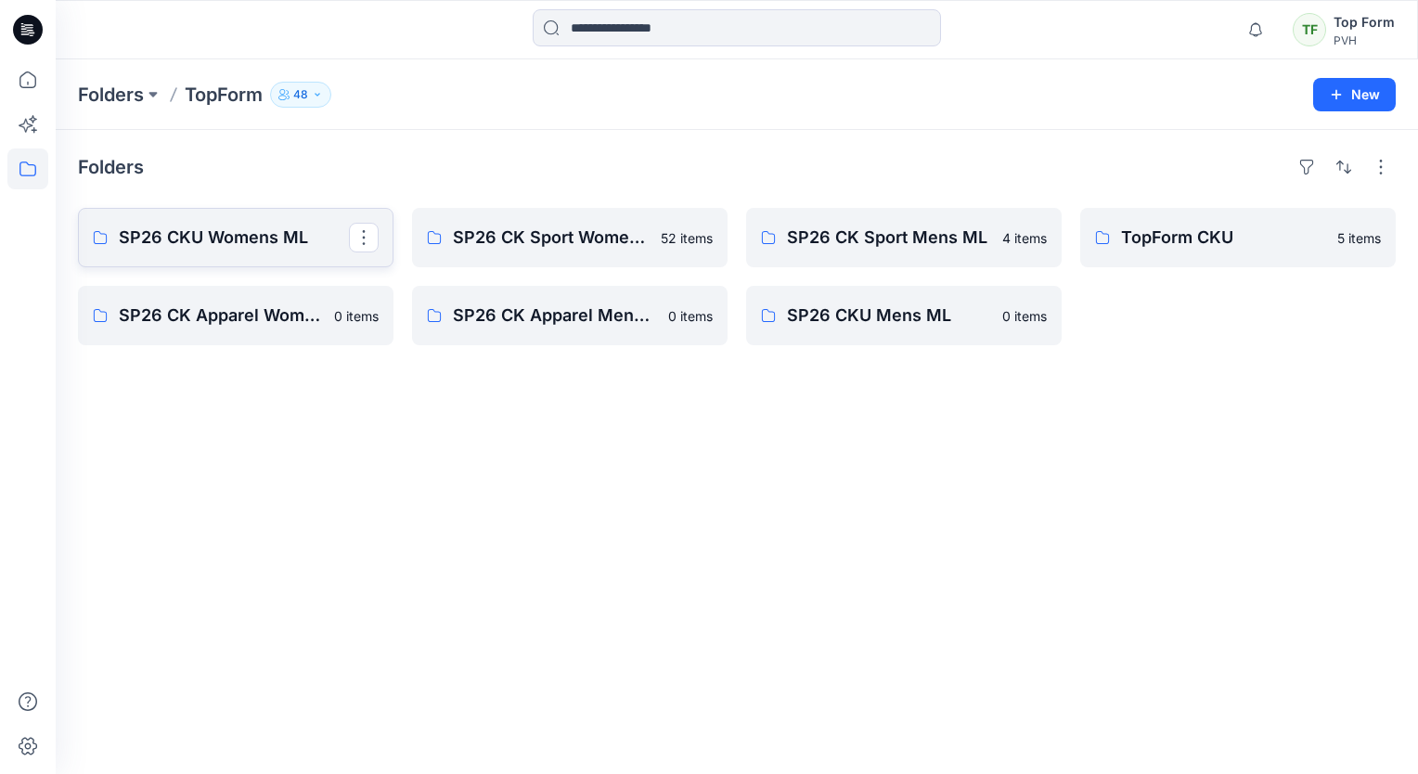
click at [213, 237] on p "SP26 CKU Womens ML" at bounding box center [234, 238] width 230 height 26
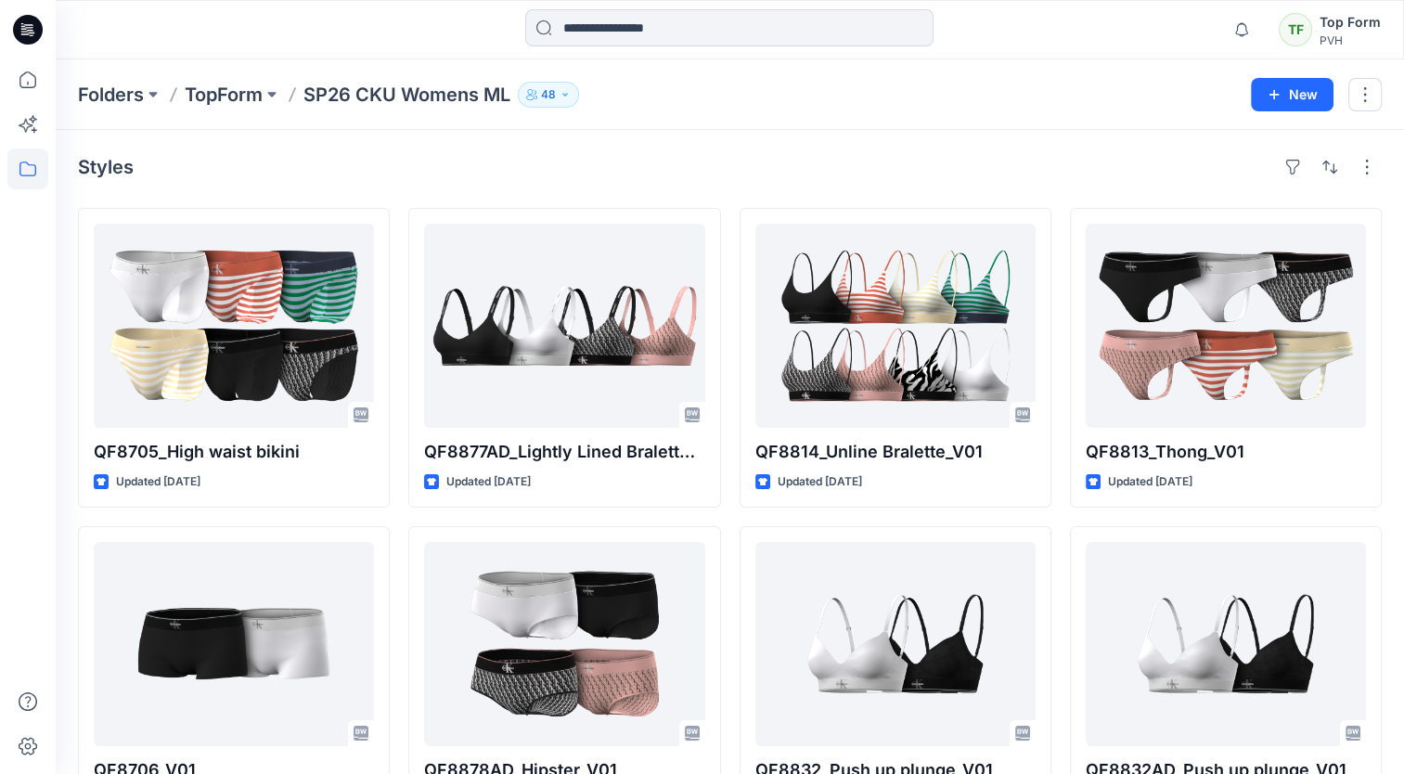
drag, startPoint x: 202, startPoint y: 87, endPoint x: 213, endPoint y: 91, distance: 11.7
click at [204, 87] on p "TopForm" at bounding box center [224, 95] width 78 height 26
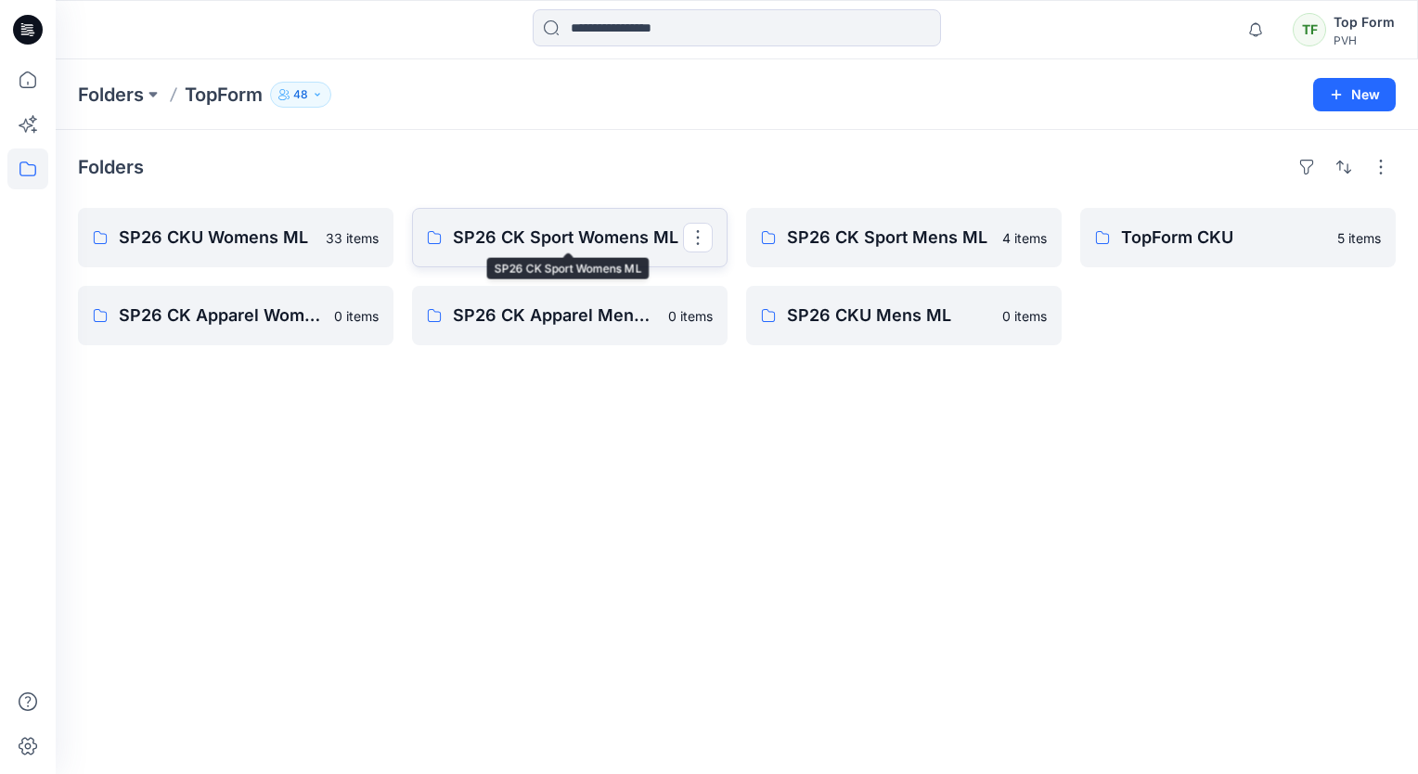
click at [596, 247] on p "SP26 CK Sport Womens ML" at bounding box center [568, 238] width 230 height 26
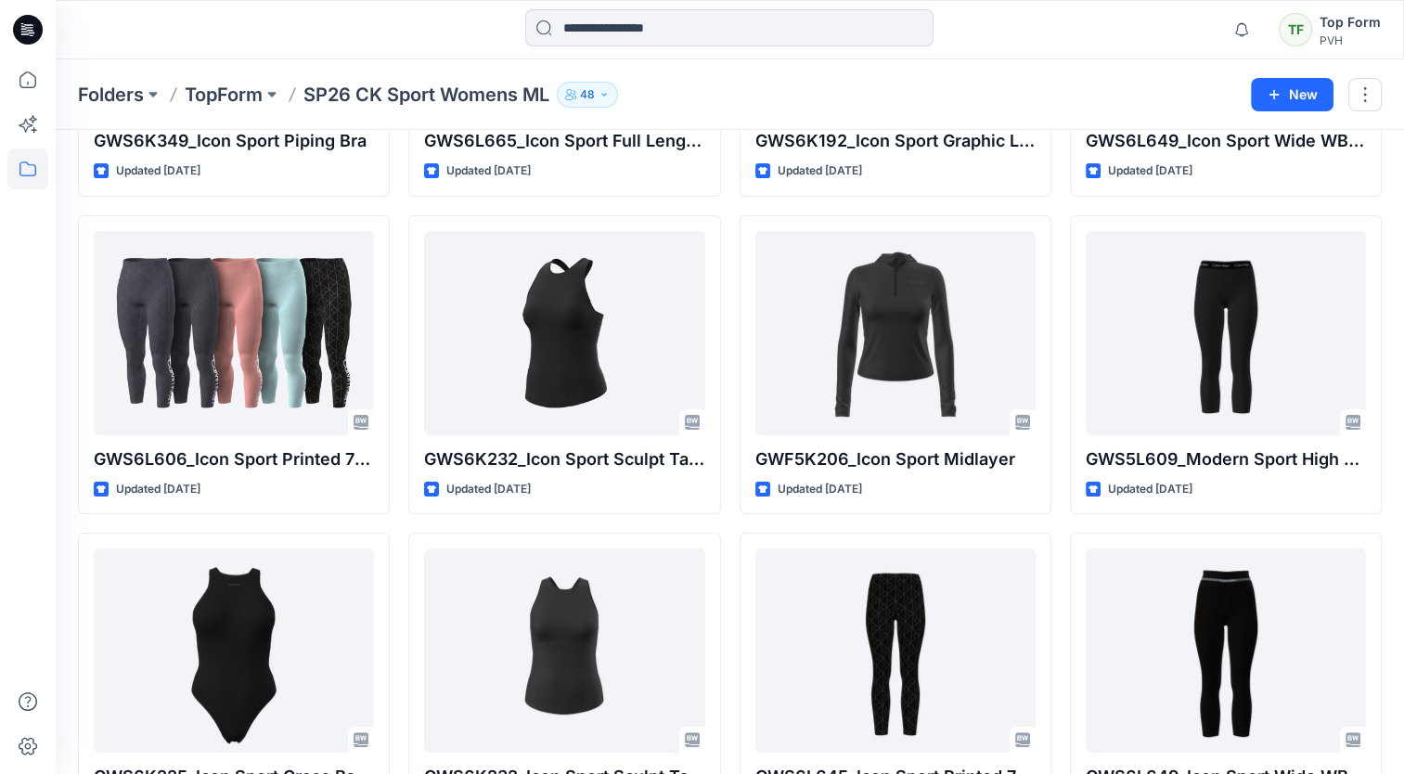
scroll to position [223, 0]
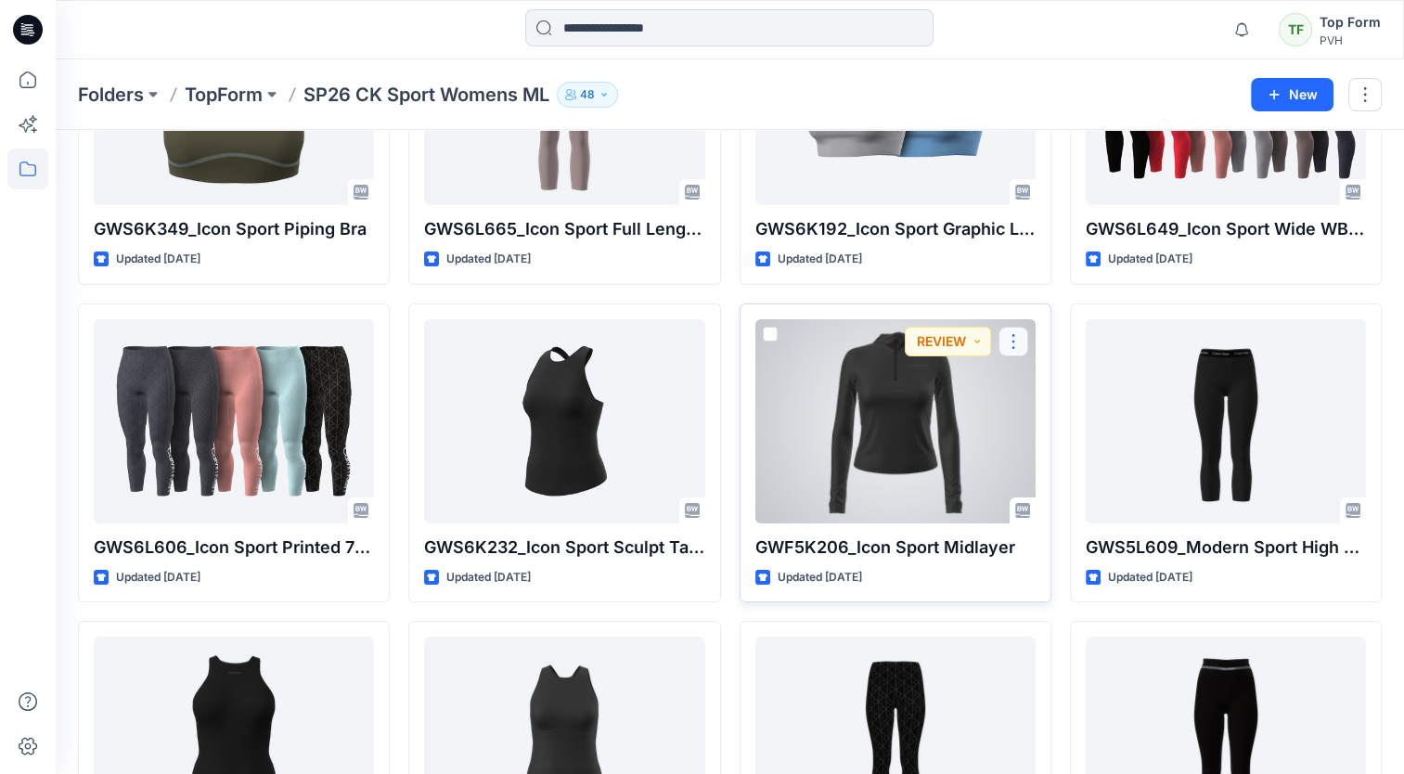
click at [1014, 342] on button "button" at bounding box center [1014, 342] width 30 height 30
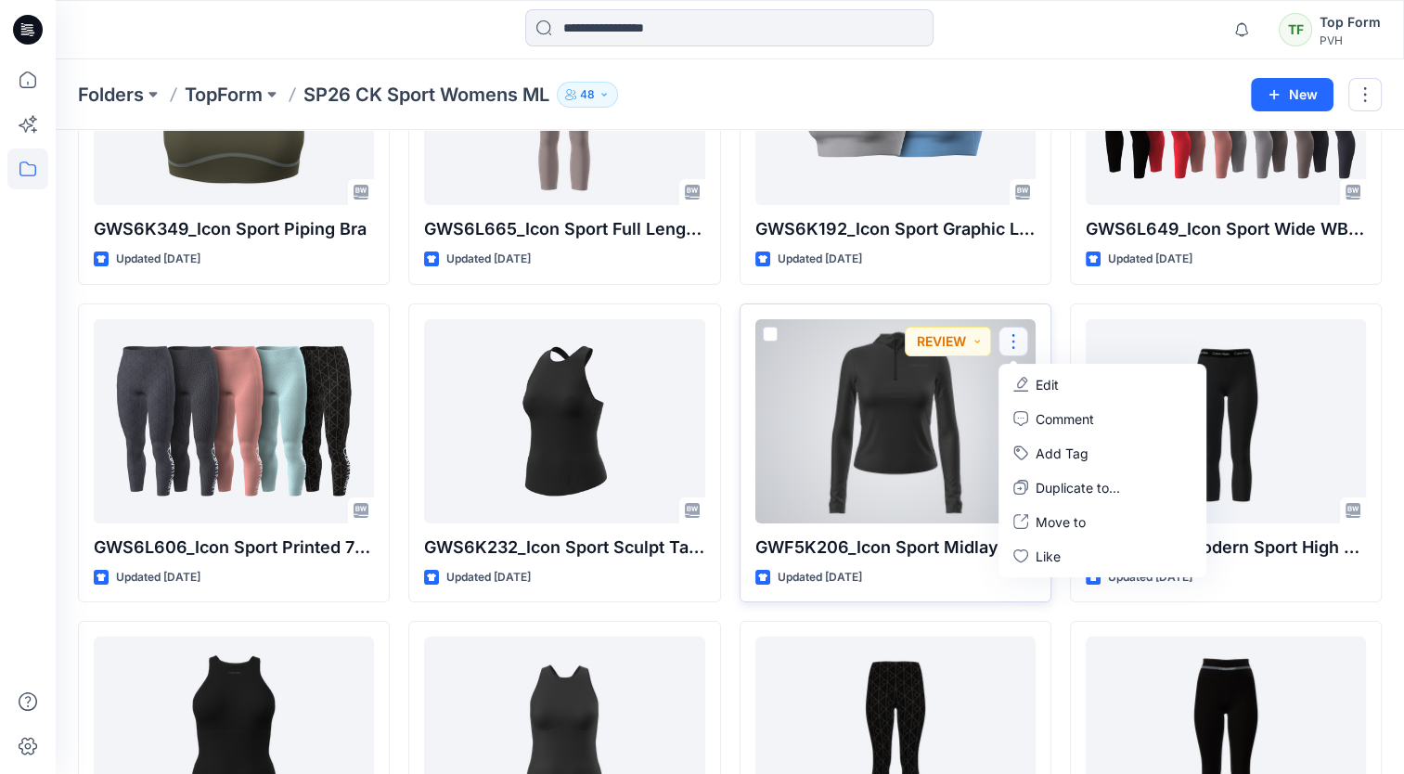
click at [899, 492] on div at bounding box center [896, 421] width 280 height 204
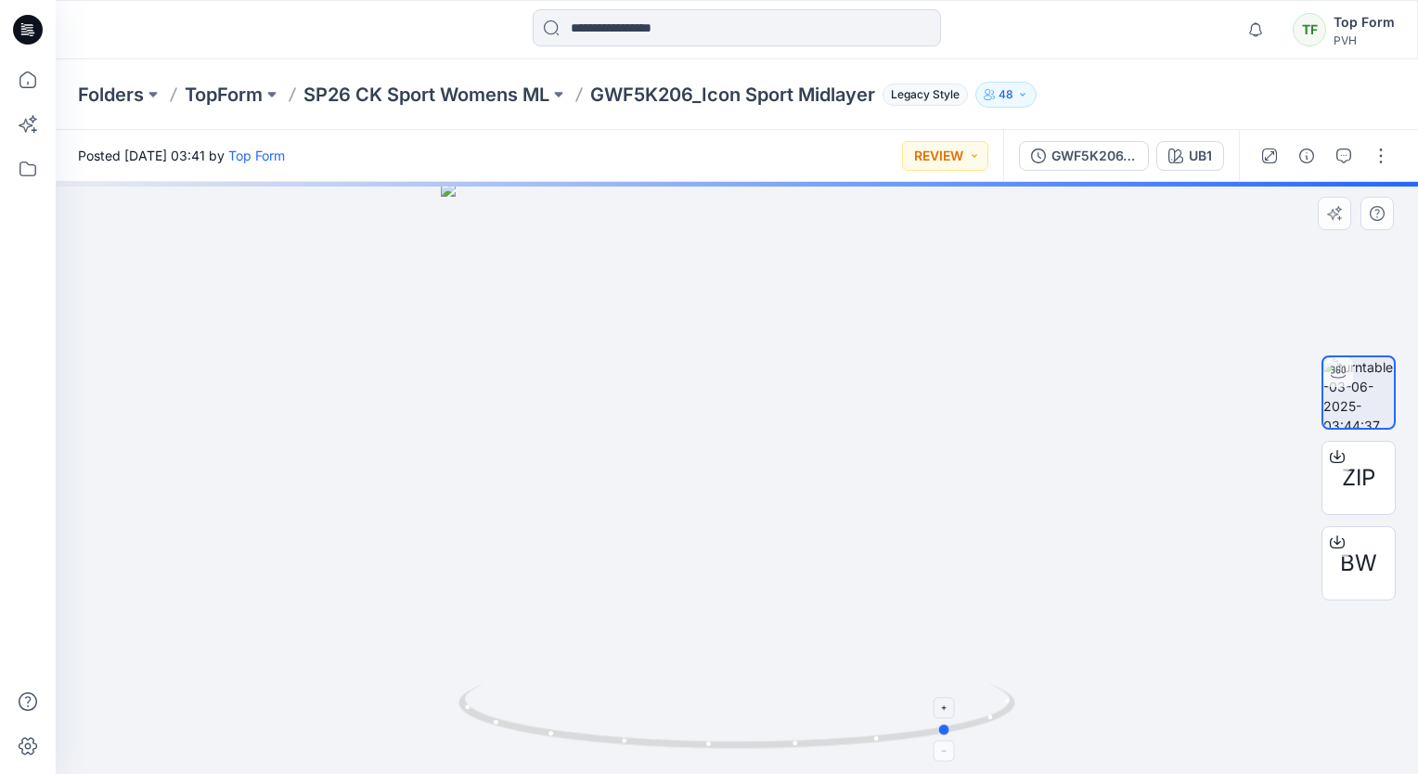
drag, startPoint x: 744, startPoint y: 744, endPoint x: 960, endPoint y: 733, distance: 215.6
click at [960, 733] on icon at bounding box center [740, 719] width 562 height 70
drag, startPoint x: 945, startPoint y: 730, endPoint x: 1105, endPoint y: 707, distance: 162.2
click at [1105, 707] on div at bounding box center [737, 478] width 1363 height 592
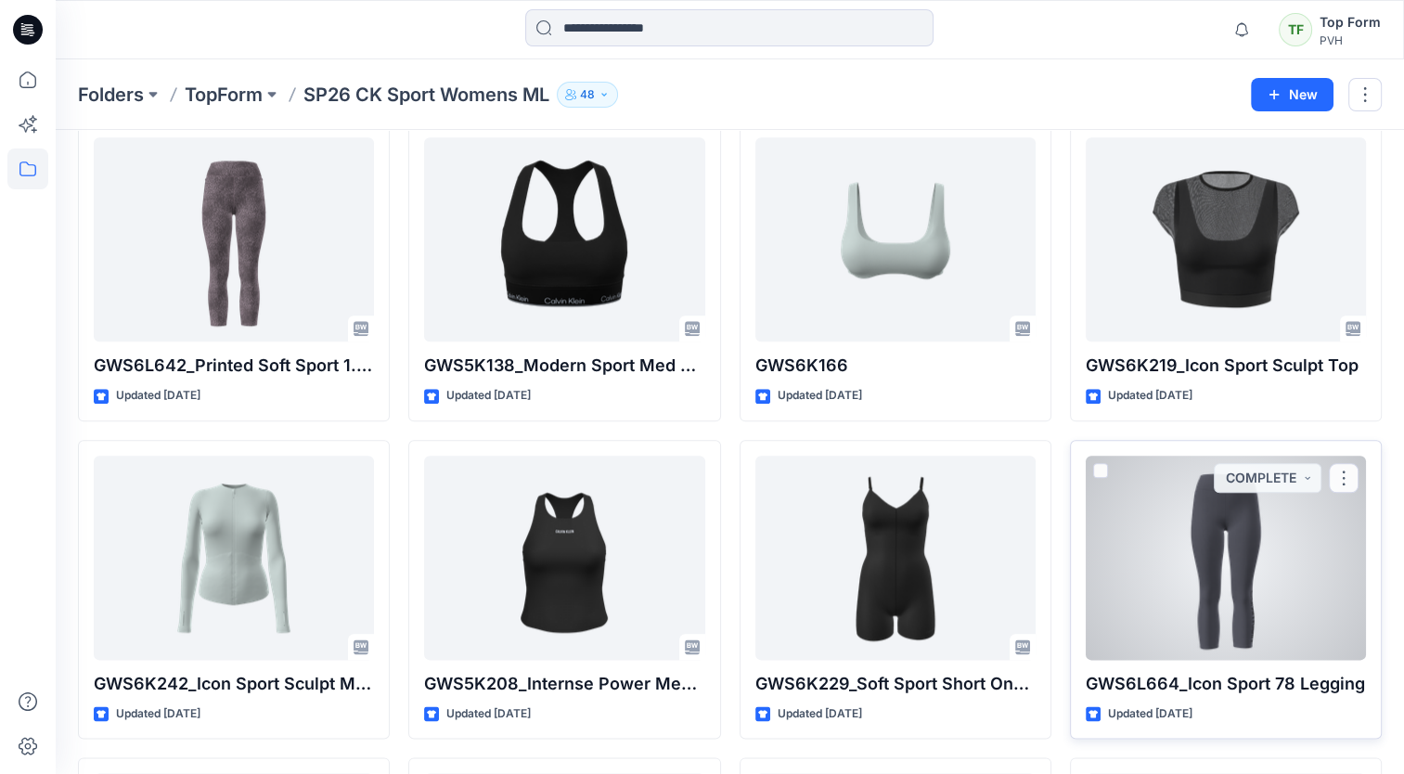
scroll to position [2228, 0]
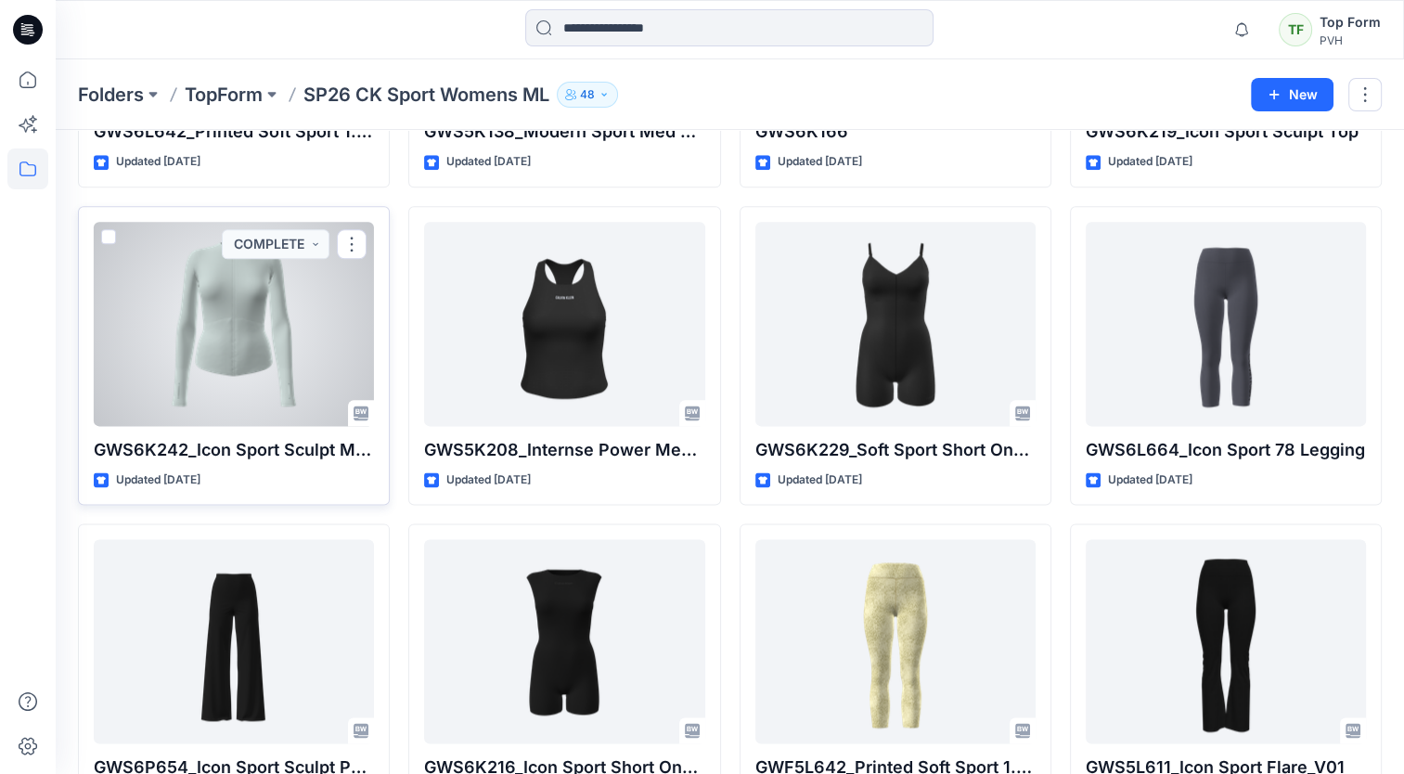
click at [318, 378] on div at bounding box center [234, 324] width 280 height 204
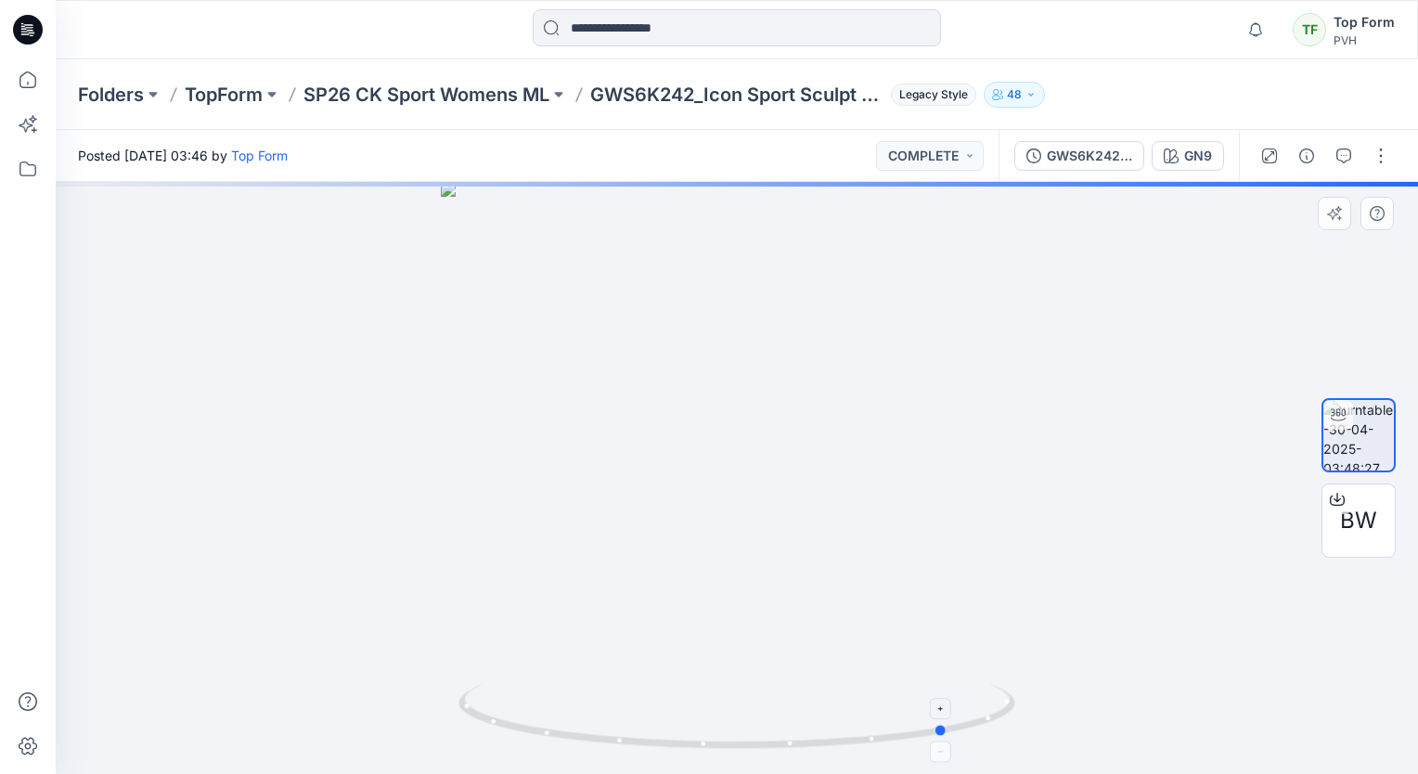
drag, startPoint x: 740, startPoint y: 759, endPoint x: 951, endPoint y: 736, distance: 212.9
click at [951, 736] on icon at bounding box center [740, 719] width 562 height 70
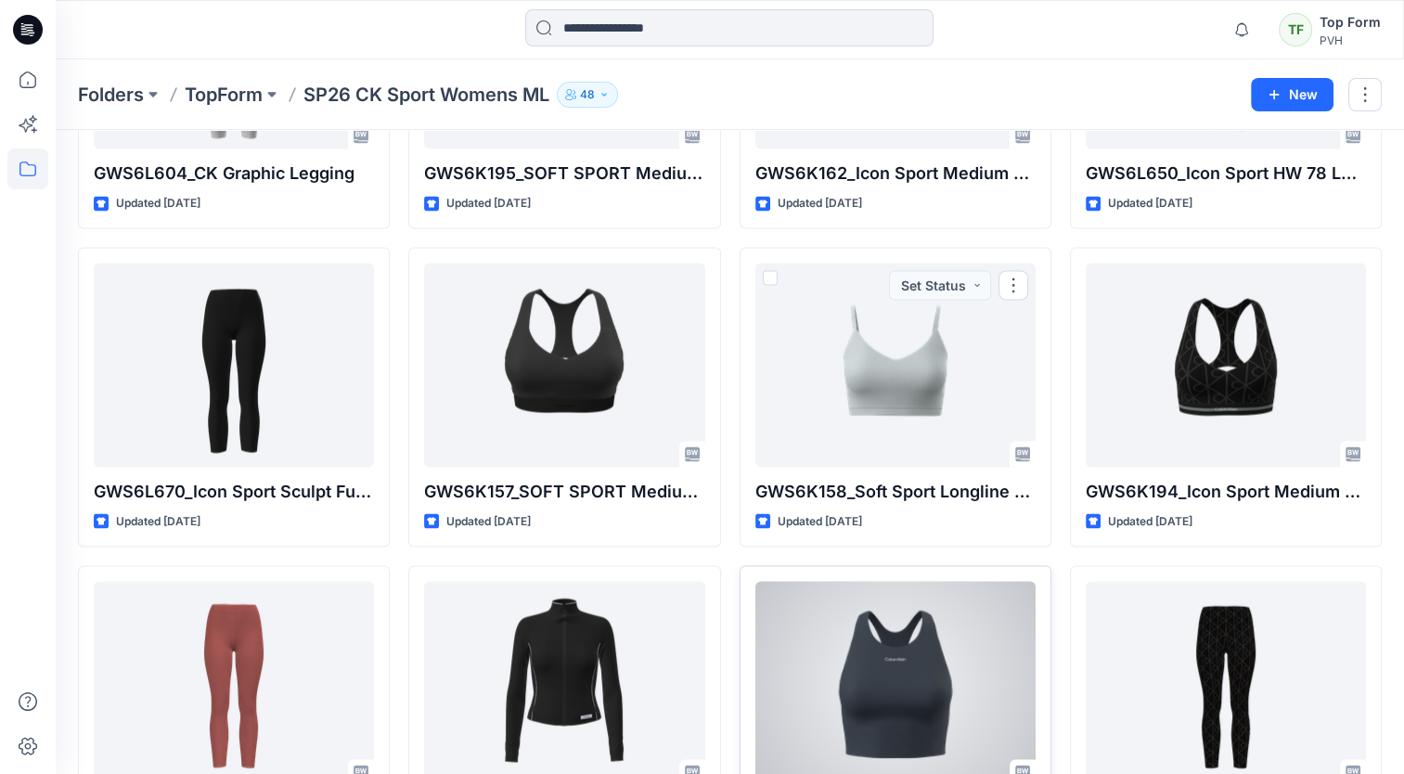
scroll to position [3564, 0]
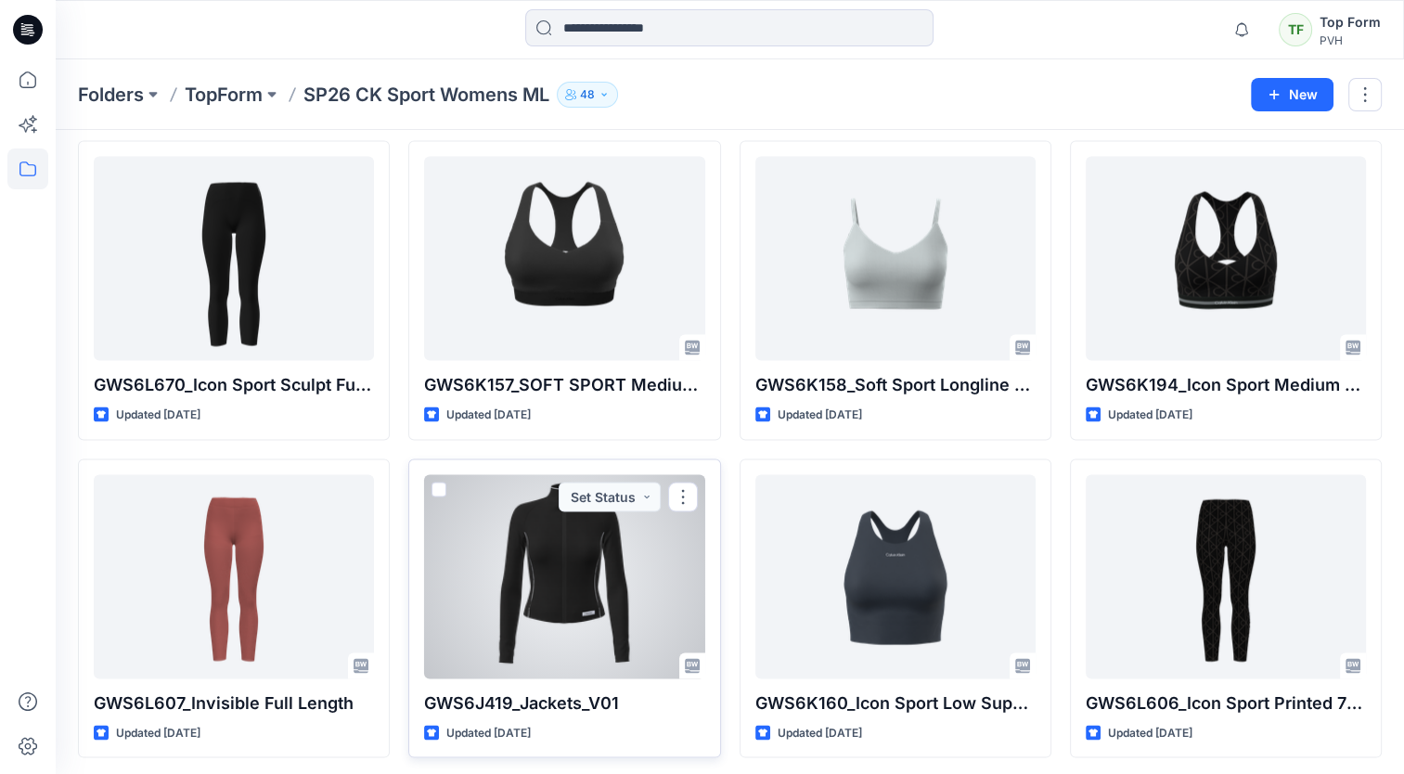
click at [666, 588] on div at bounding box center [564, 577] width 280 height 204
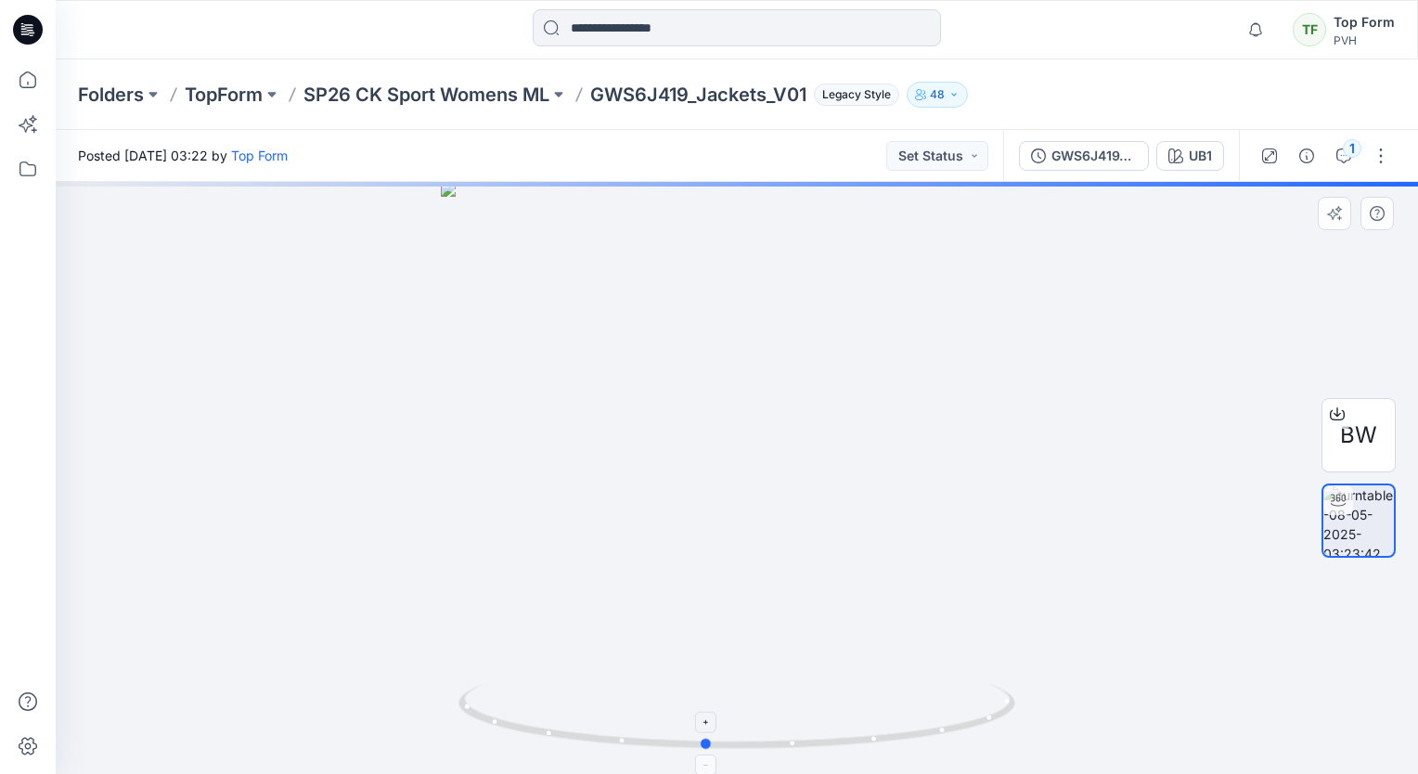
drag, startPoint x: 733, startPoint y: 744, endPoint x: 689, endPoint y: 700, distance: 63.0
click at [696, 737] on icon at bounding box center [740, 719] width 562 height 70
click at [457, 102] on p "SP26 CK Sport Womens ML" at bounding box center [427, 95] width 246 height 26
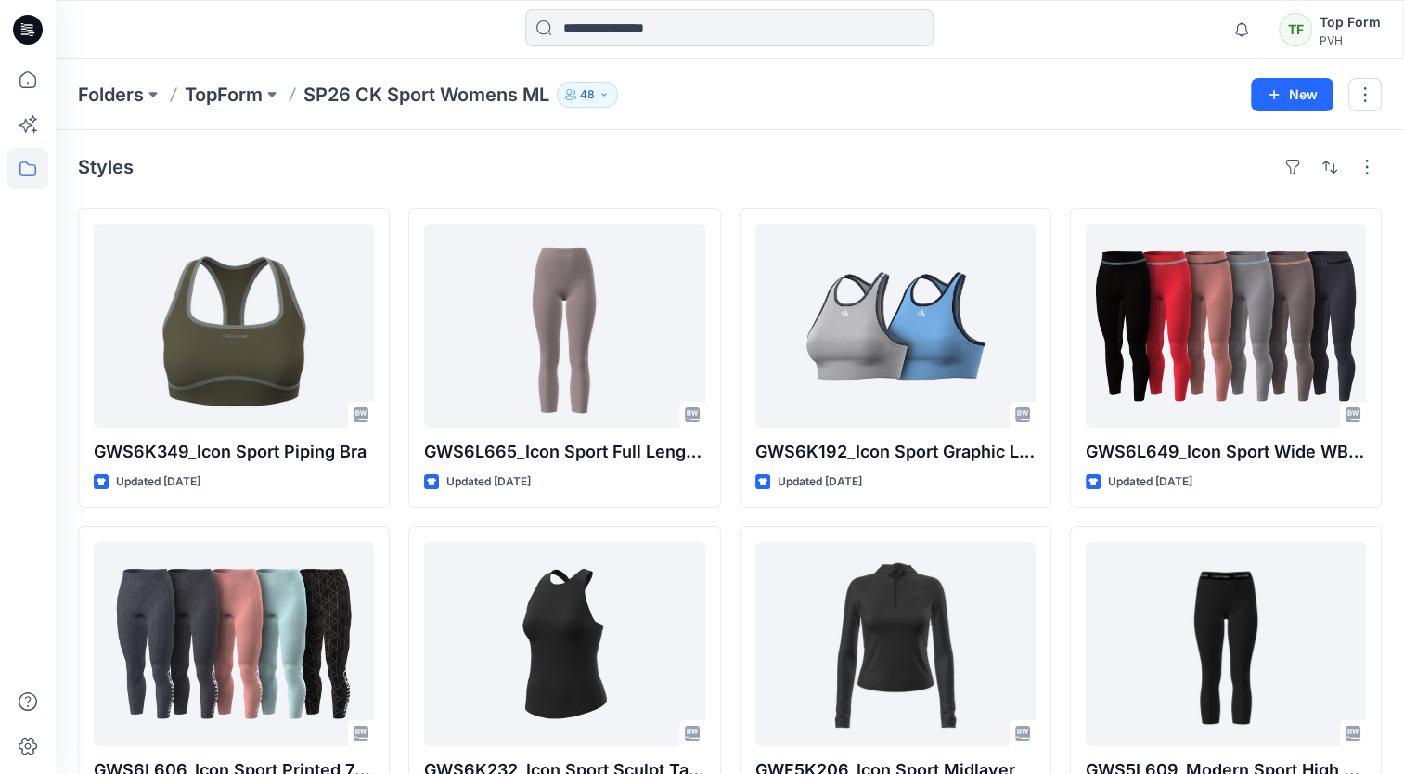
click at [253, 109] on div "Folders TopForm SP26 CK Sport Womens ML 48 New" at bounding box center [730, 94] width 1349 height 71
click at [239, 88] on p "TopForm" at bounding box center [224, 95] width 78 height 26
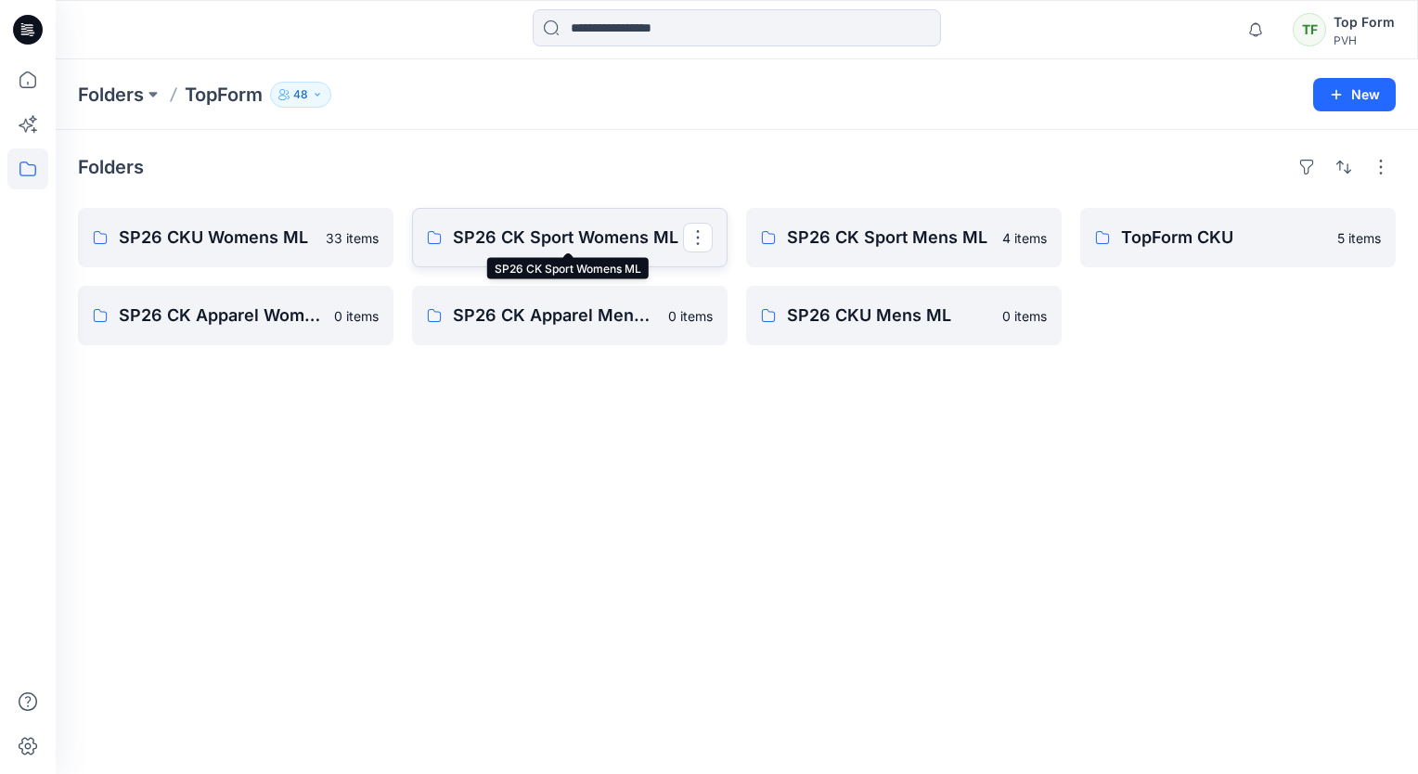
click at [590, 240] on p "SP26 CK Sport Womens ML" at bounding box center [568, 238] width 230 height 26
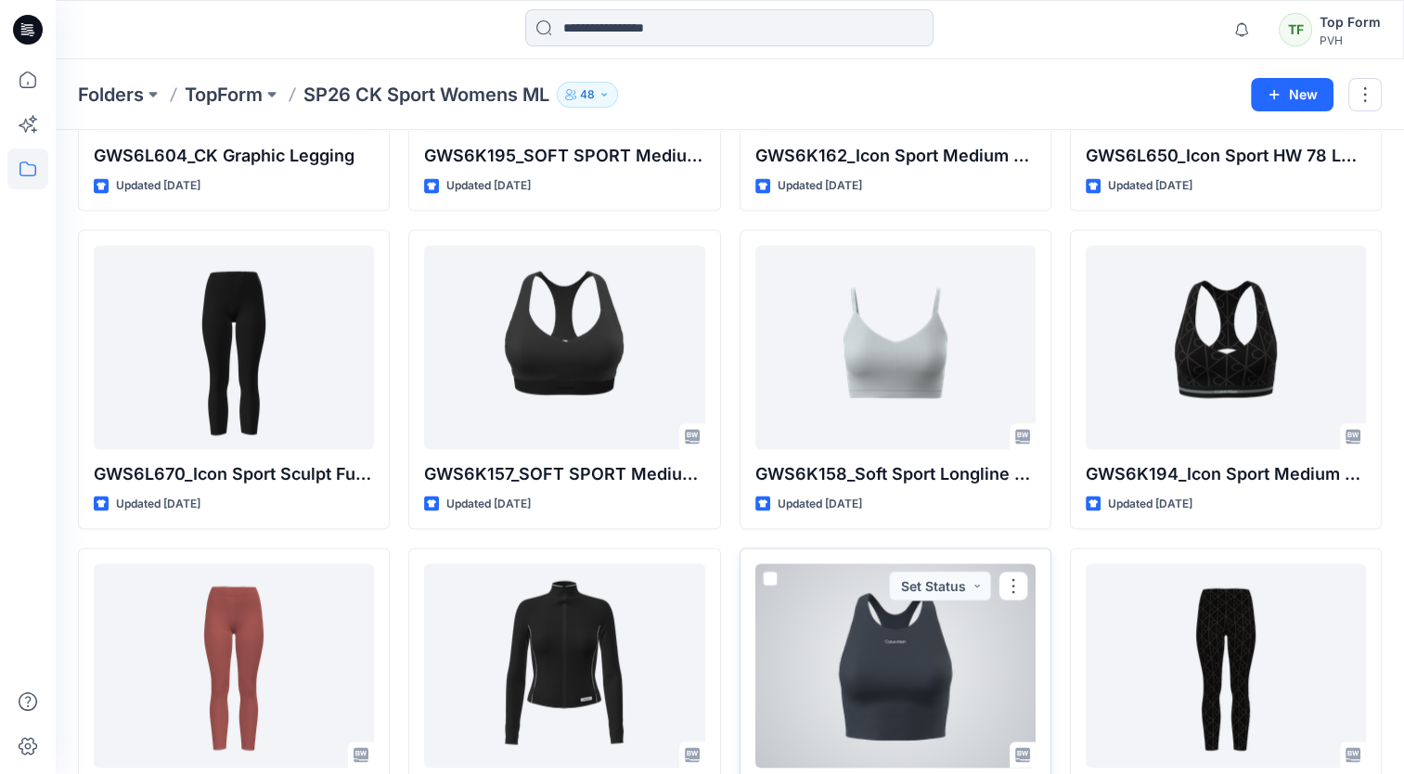
scroll to position [3564, 0]
